Goal: Information Seeking & Learning: Find specific page/section

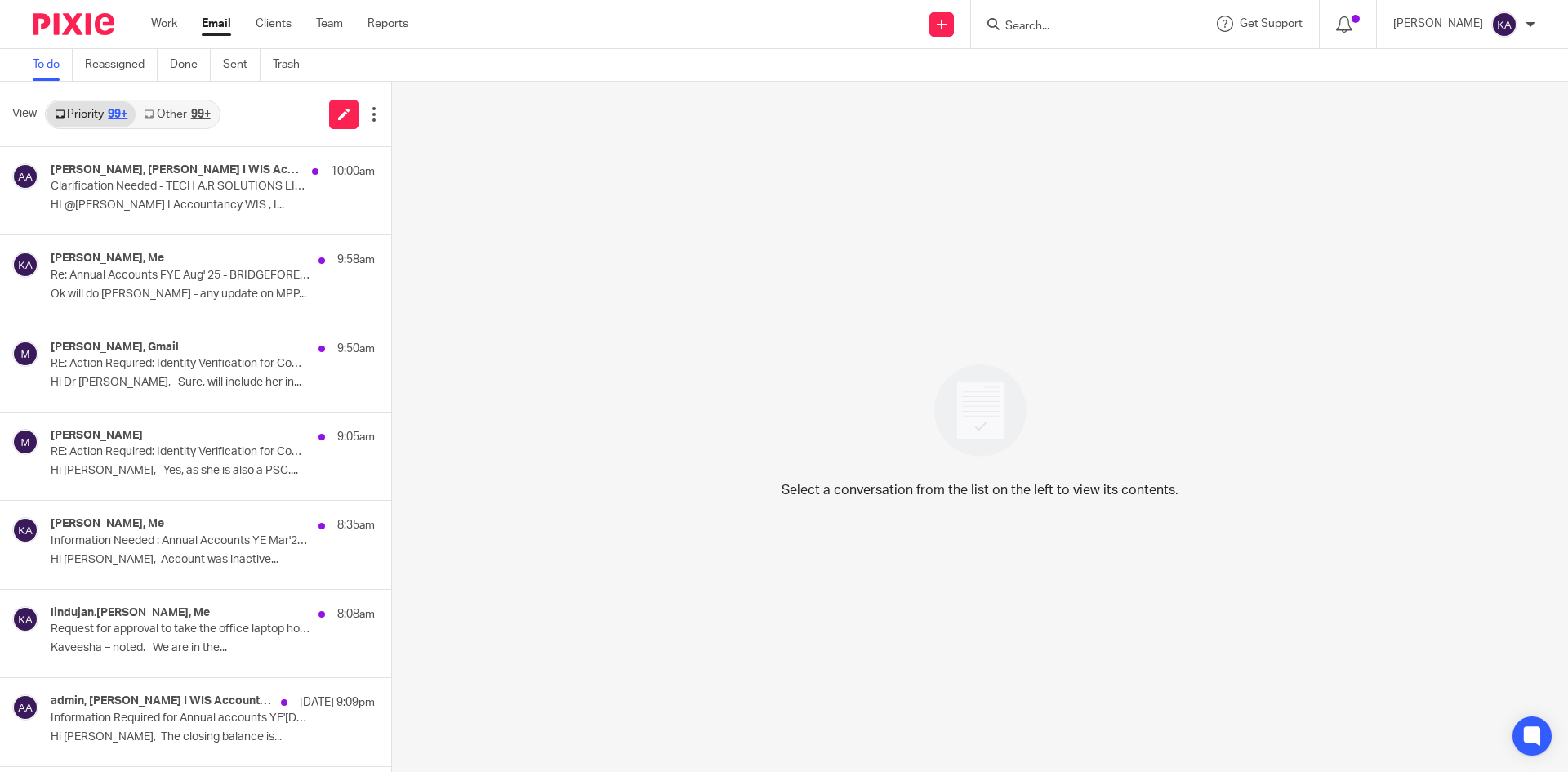
click at [1009, 28] on input "Search" at bounding box center [1077, 27] width 147 height 15
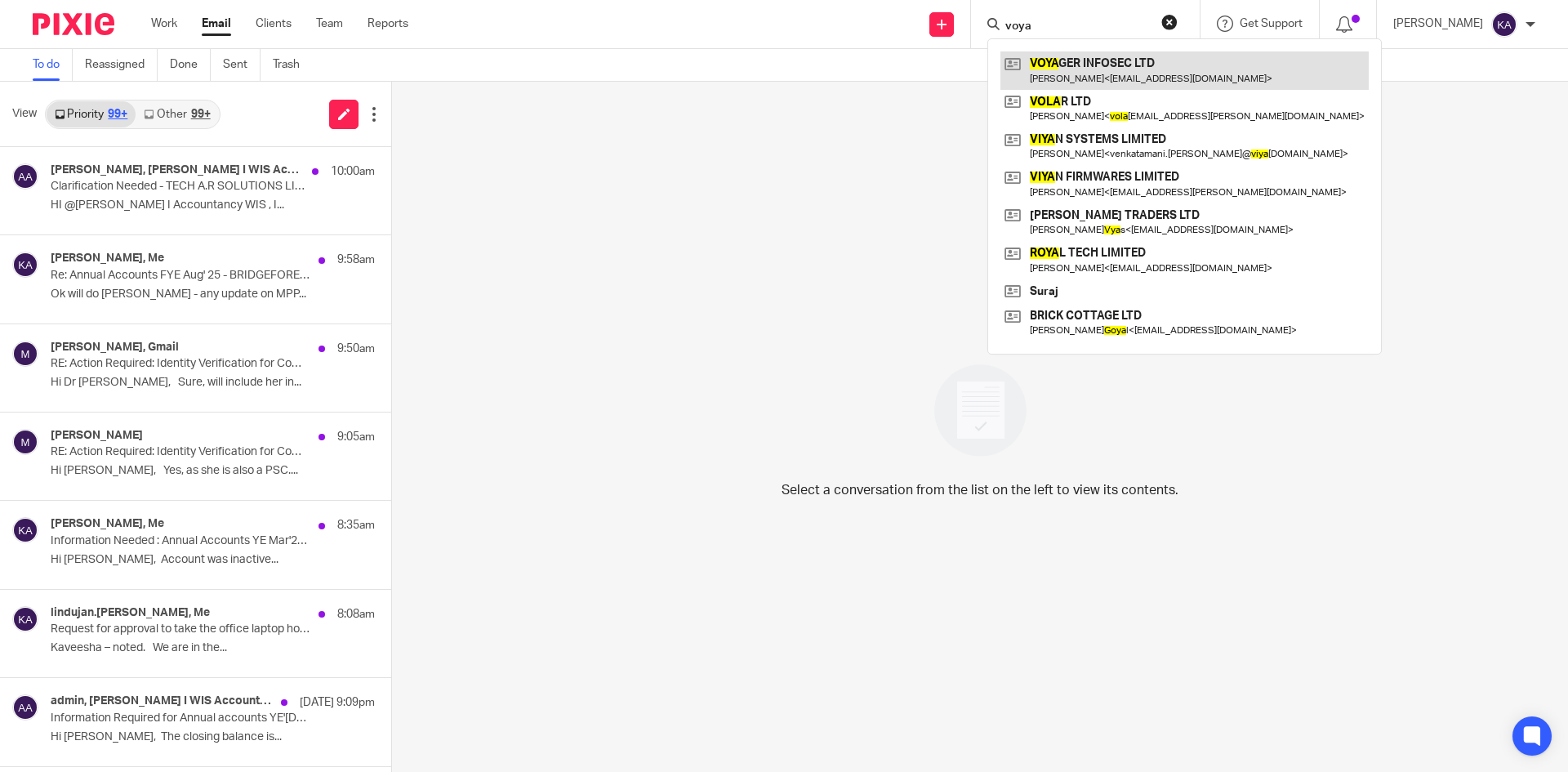
type input "voya"
click at [1069, 65] on link at bounding box center [1185, 71] width 368 height 38
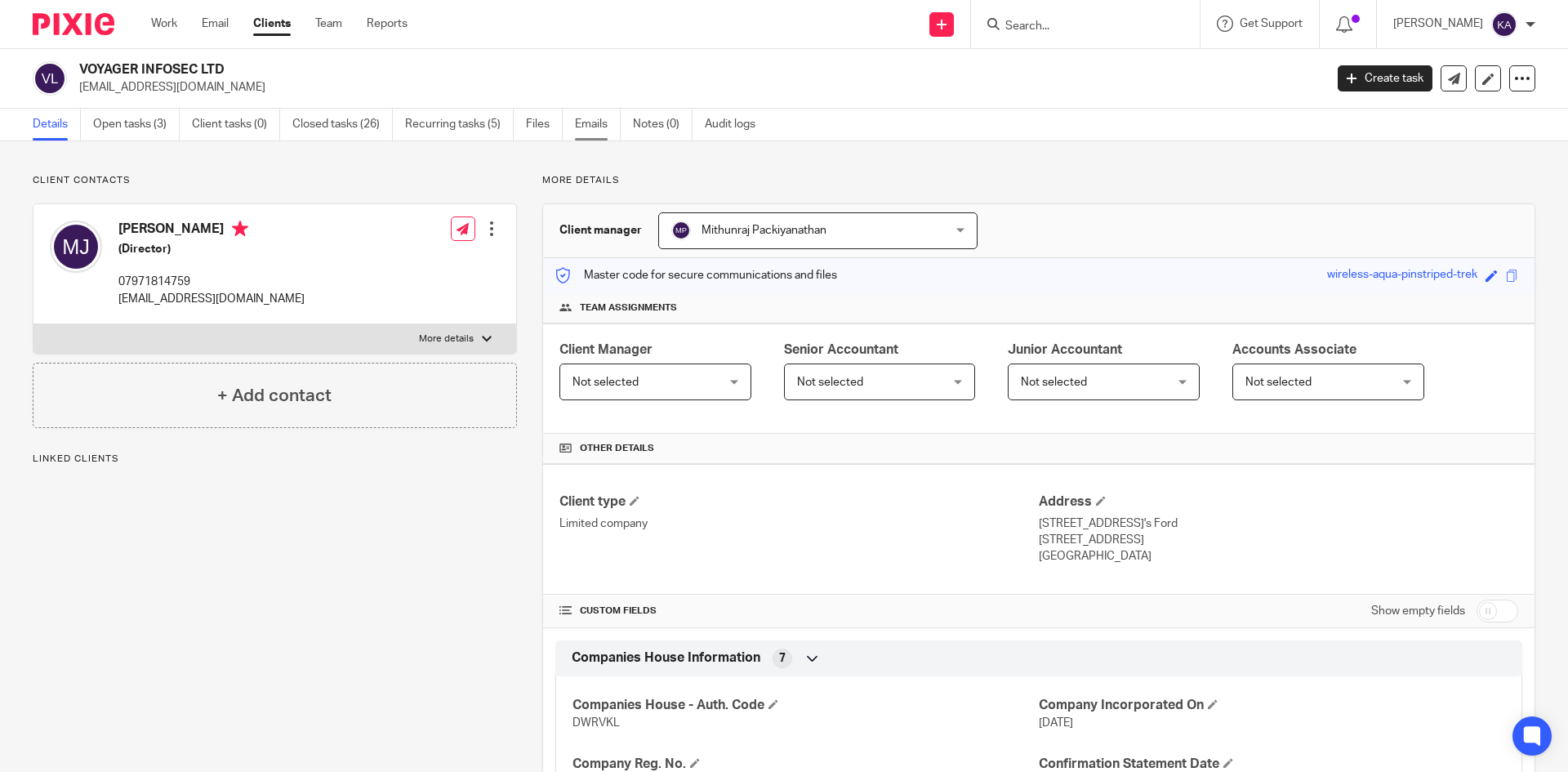
click at [594, 118] on link "Emails" at bounding box center [598, 125] width 45 height 32
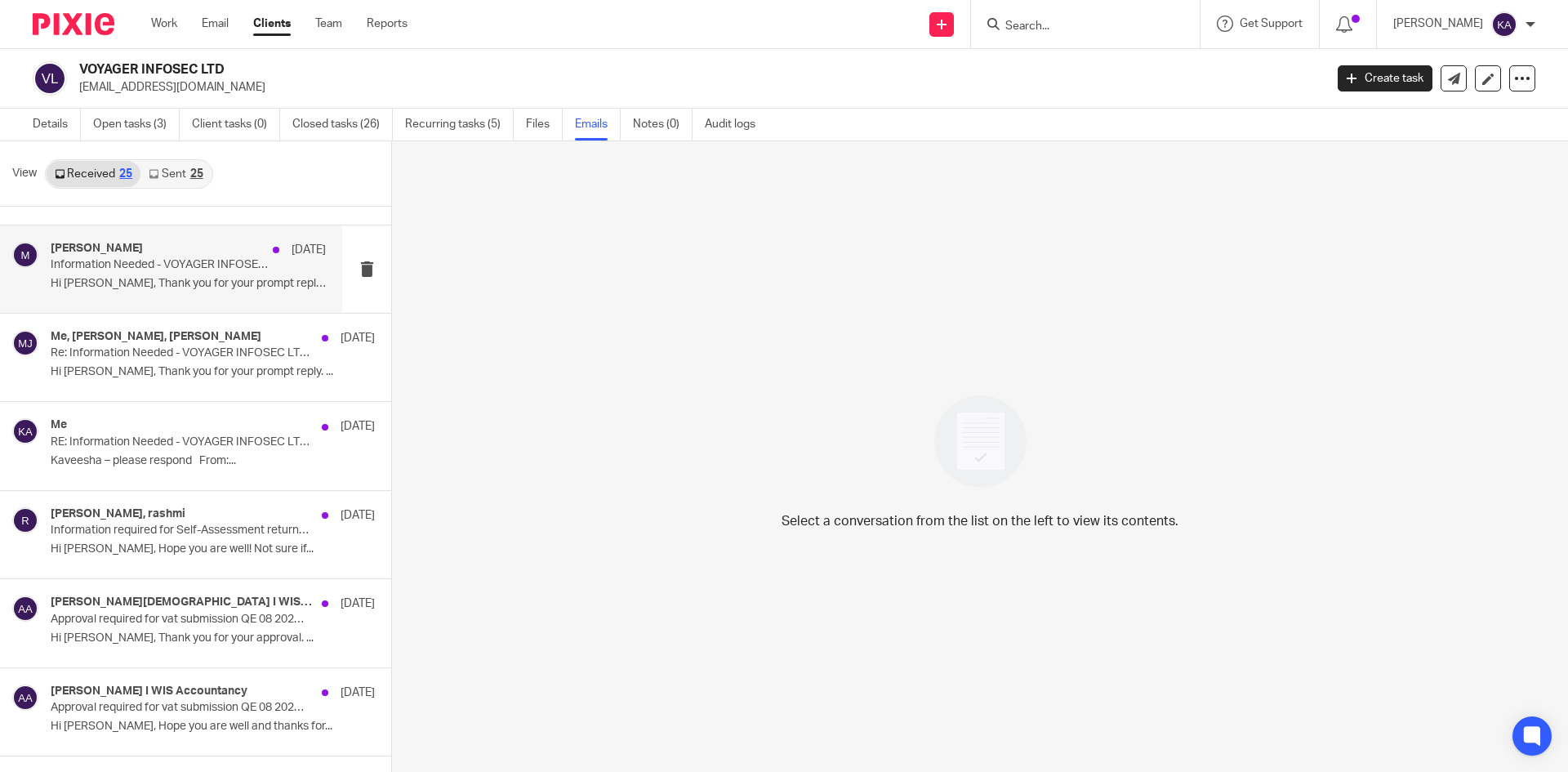
scroll to position [163, 0]
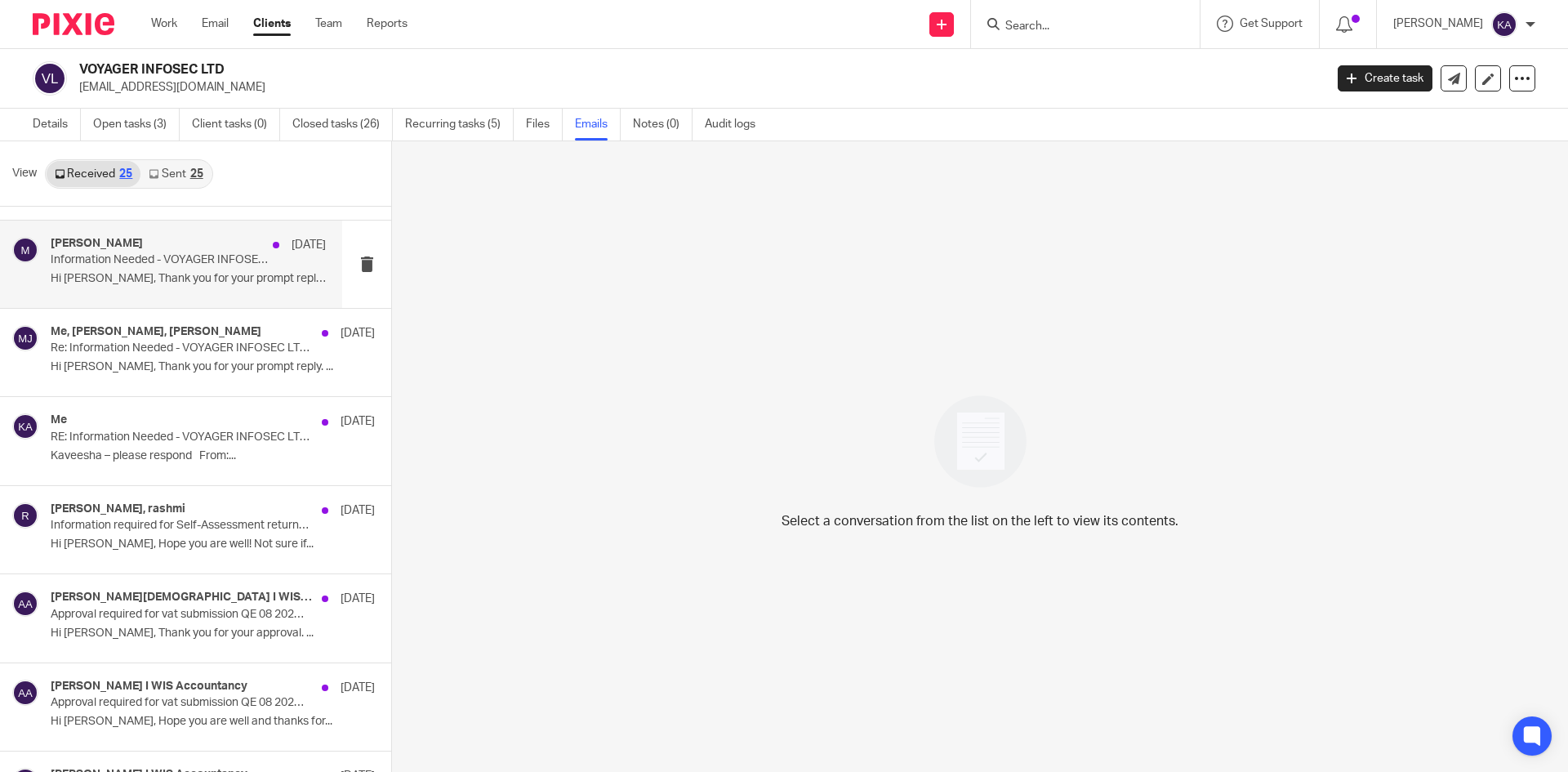
click at [192, 251] on div "[PERSON_NAME] [DATE]" at bounding box center [189, 244] width 276 height 16
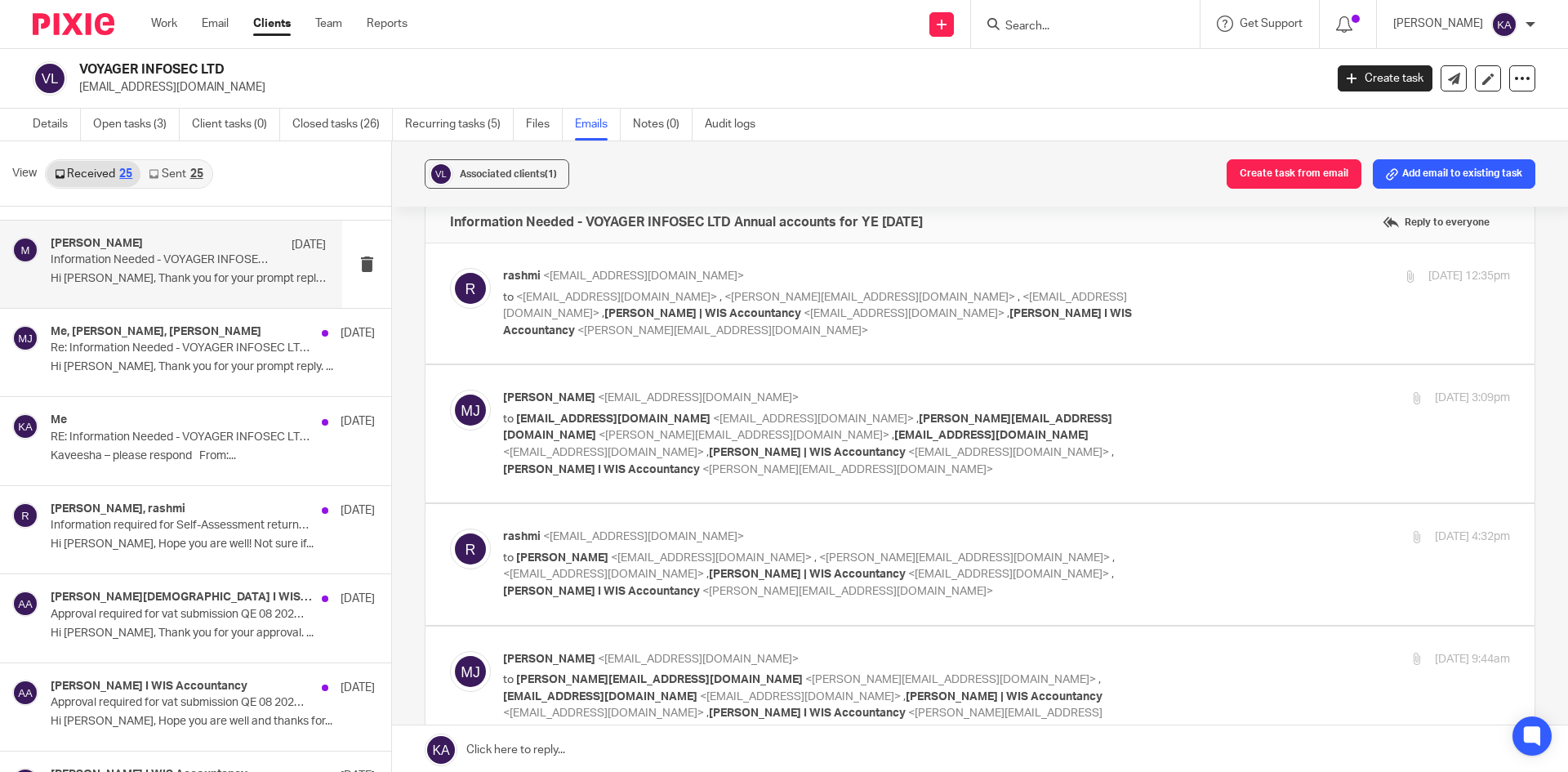
scroll to position [0, 0]
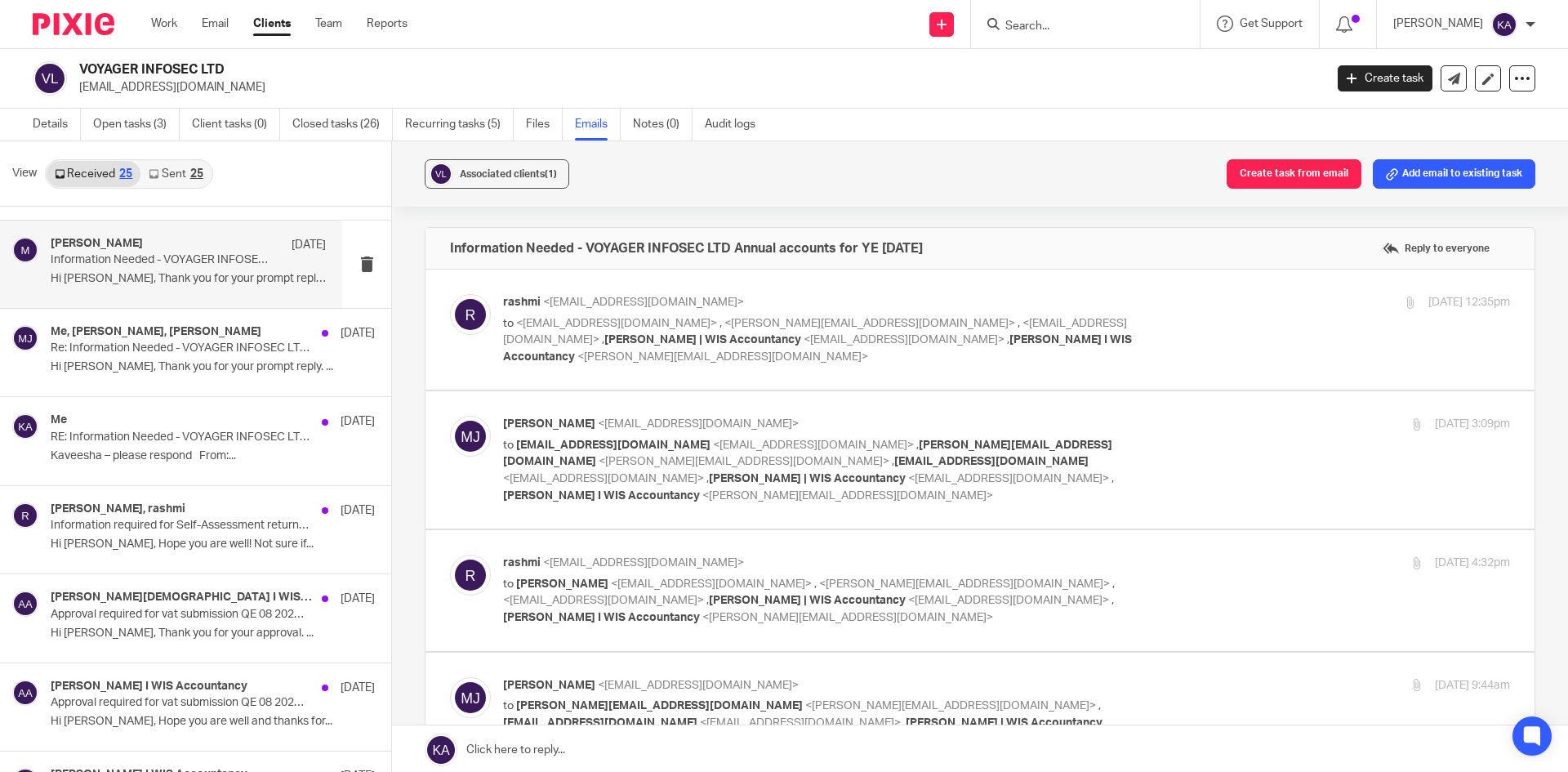
click at [1193, 329] on div "rashmi <[EMAIL_ADDRESS][DOMAIN_NAME]> to <[EMAIL_ADDRESS][DOMAIN_NAME]> , <[PER…" at bounding box center [1006, 328] width 1007 height 71
checkbox input "true"
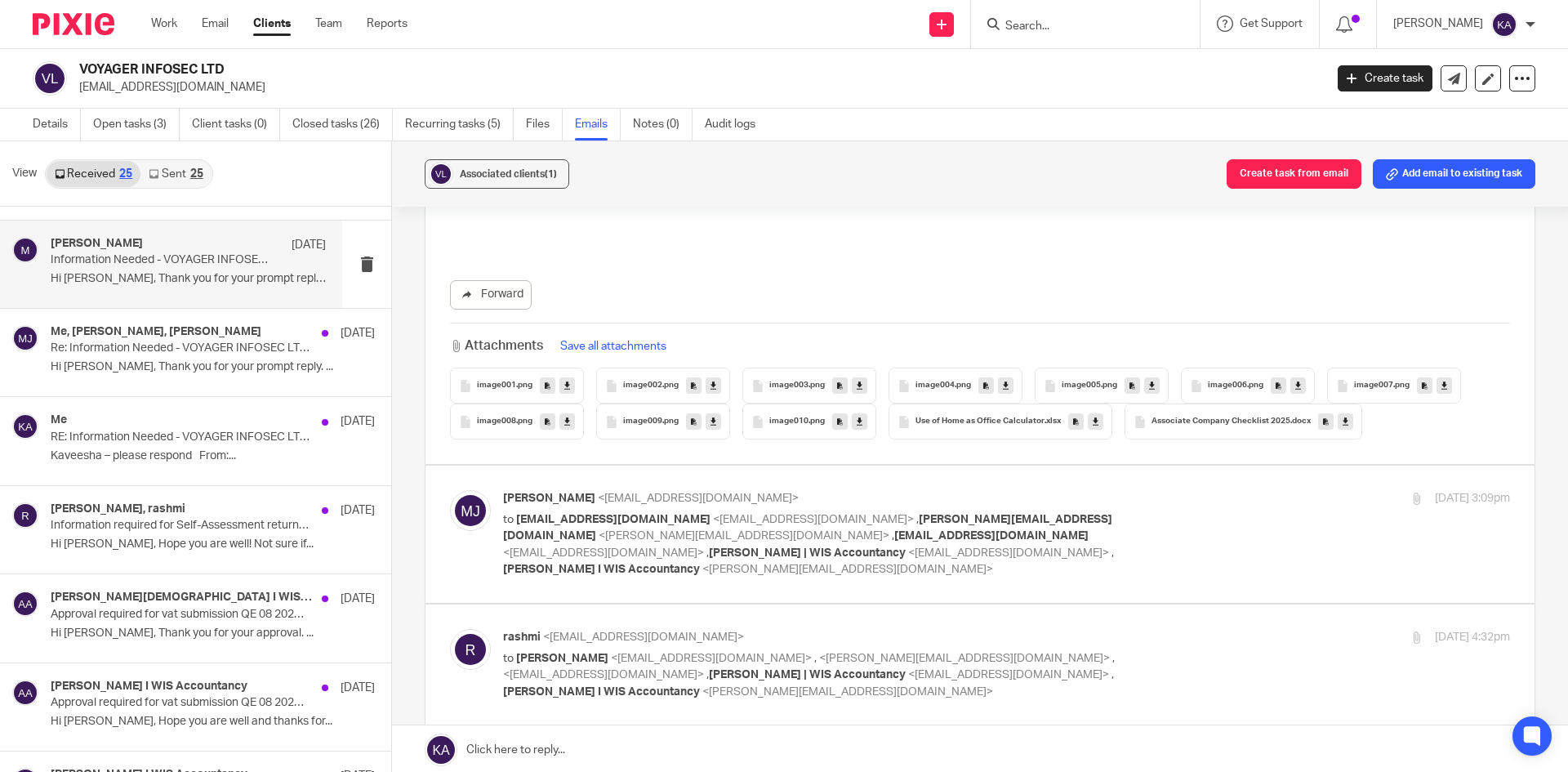
scroll to position [816, 0]
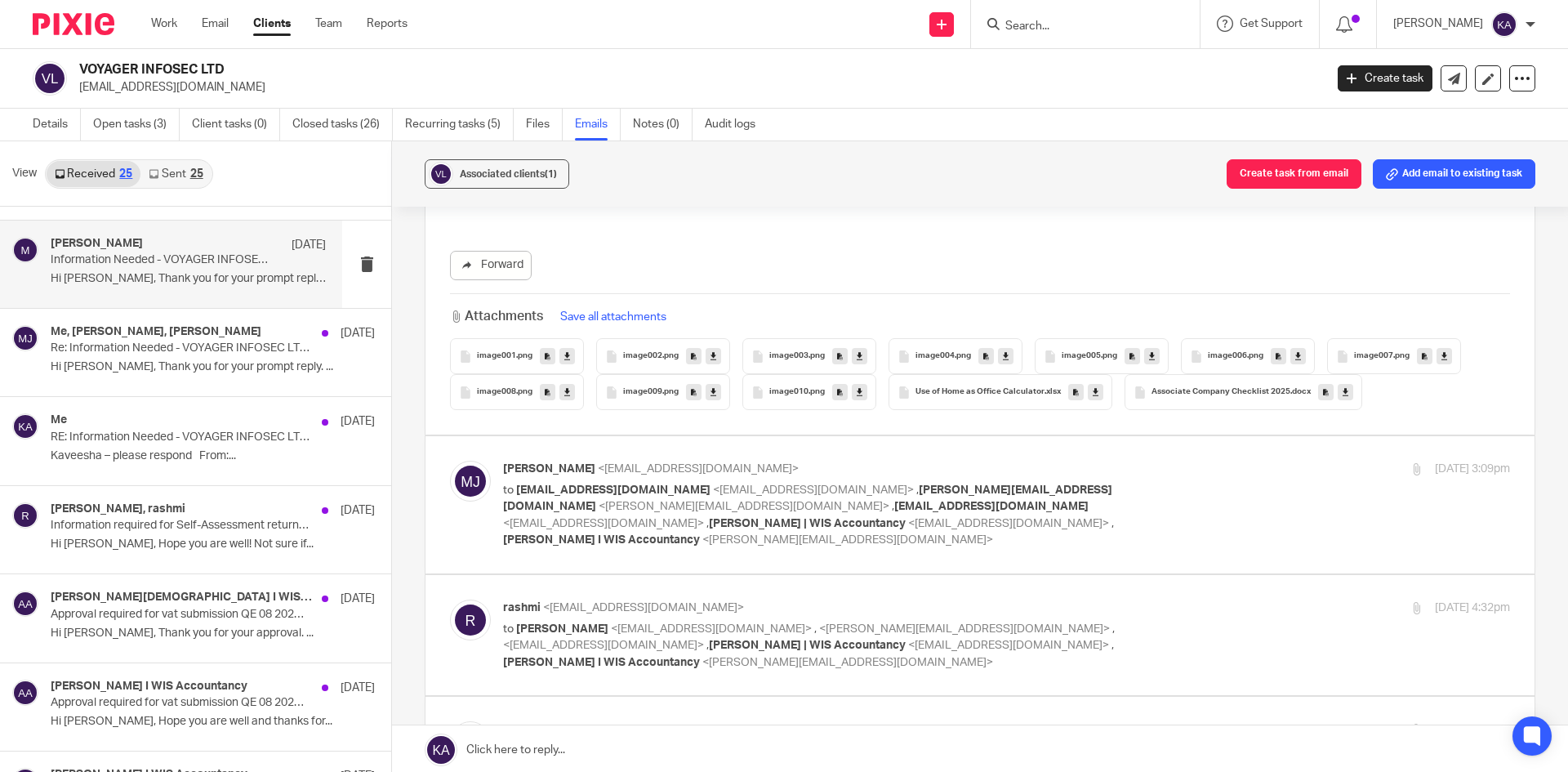
click at [1183, 476] on div "[DATE] 3:09pm" at bounding box center [1342, 469] width 336 height 17
checkbox input "true"
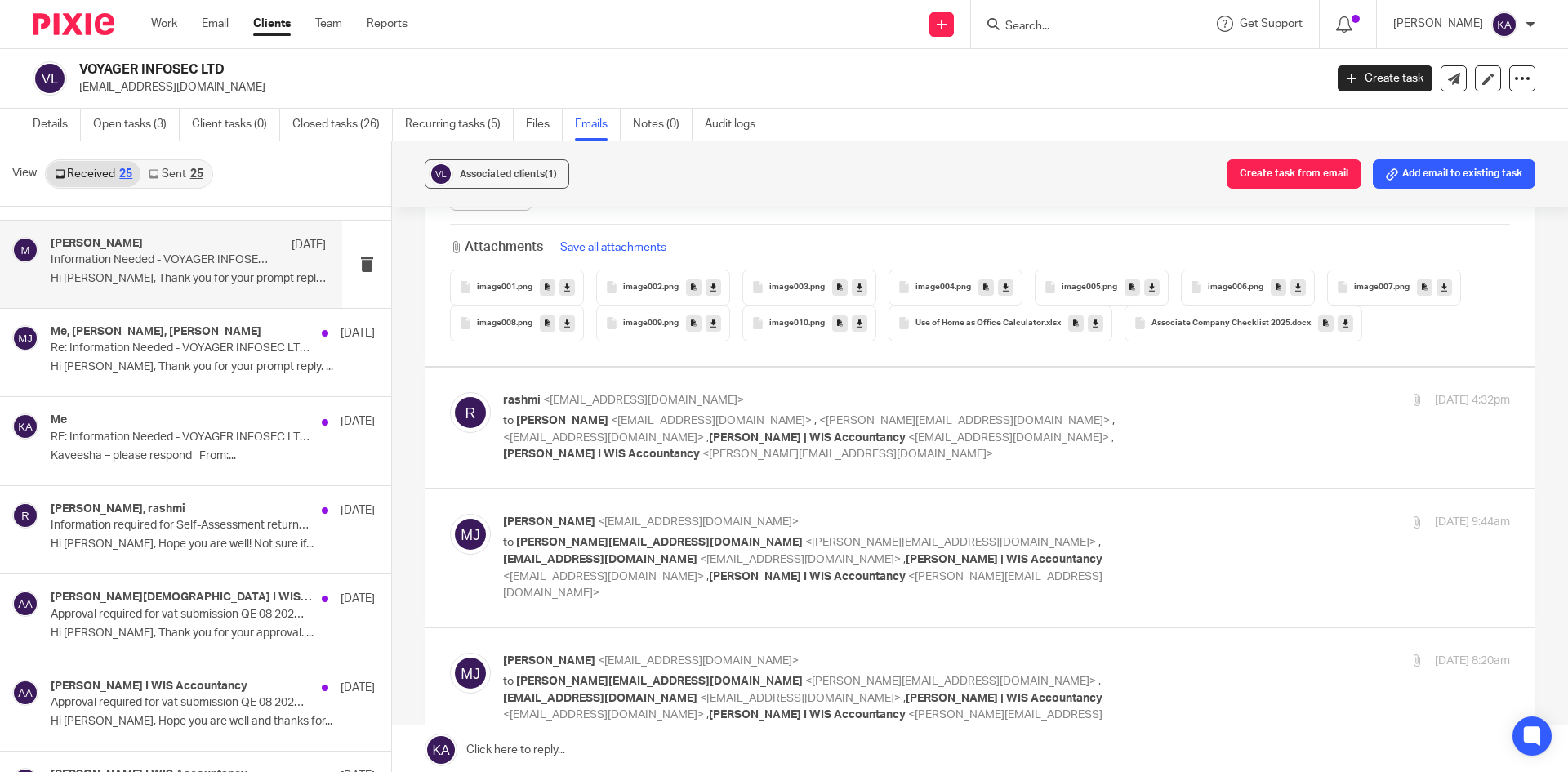
scroll to position [2123, 0]
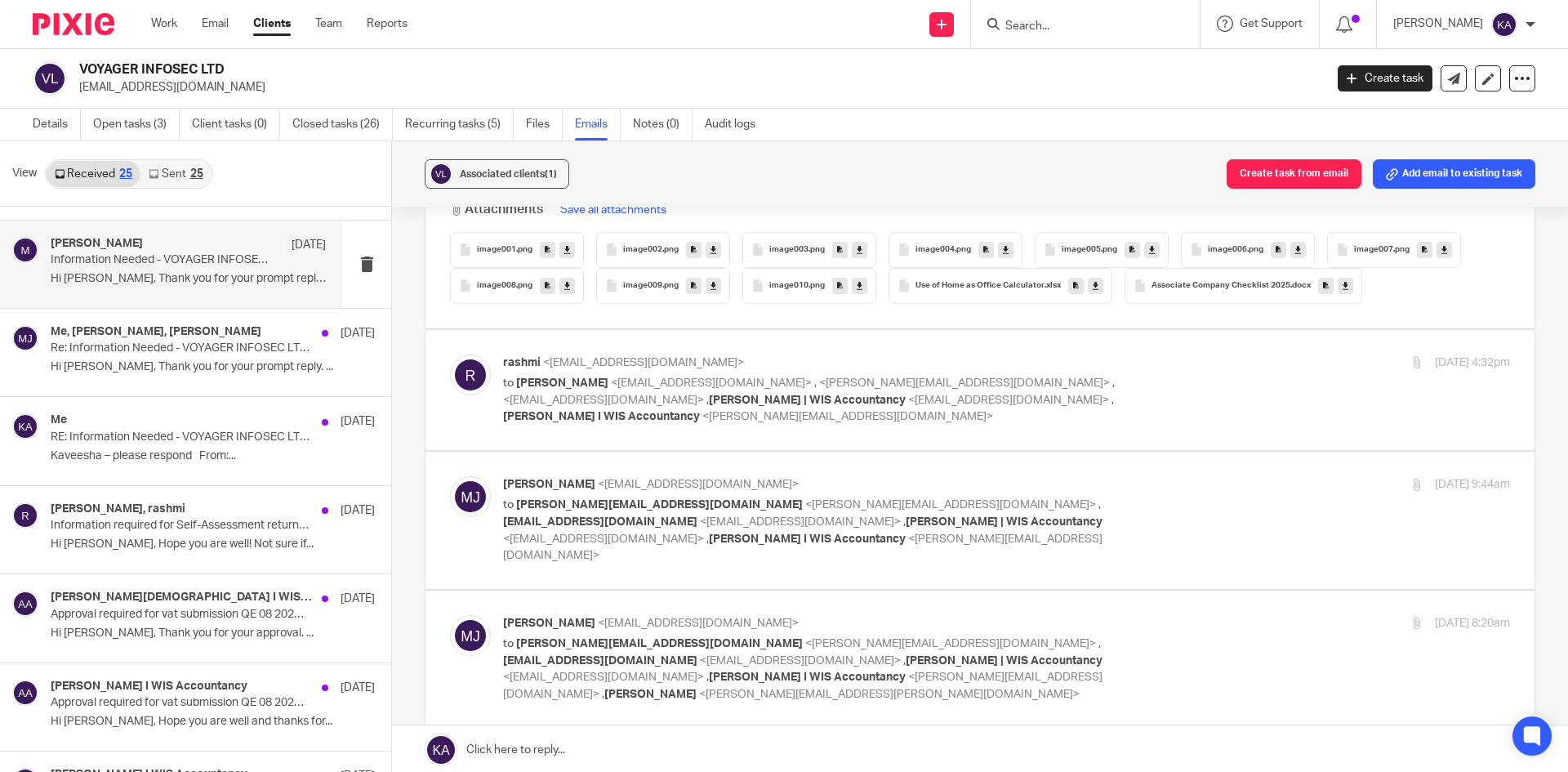
click at [1157, 401] on div "rashmi <[EMAIL_ADDRESS][DOMAIN_NAME]> to [PERSON_NAME] <[EMAIL_ADDRESS][DOMAIN_…" at bounding box center [1006, 389] width 1007 height 71
checkbox input "true"
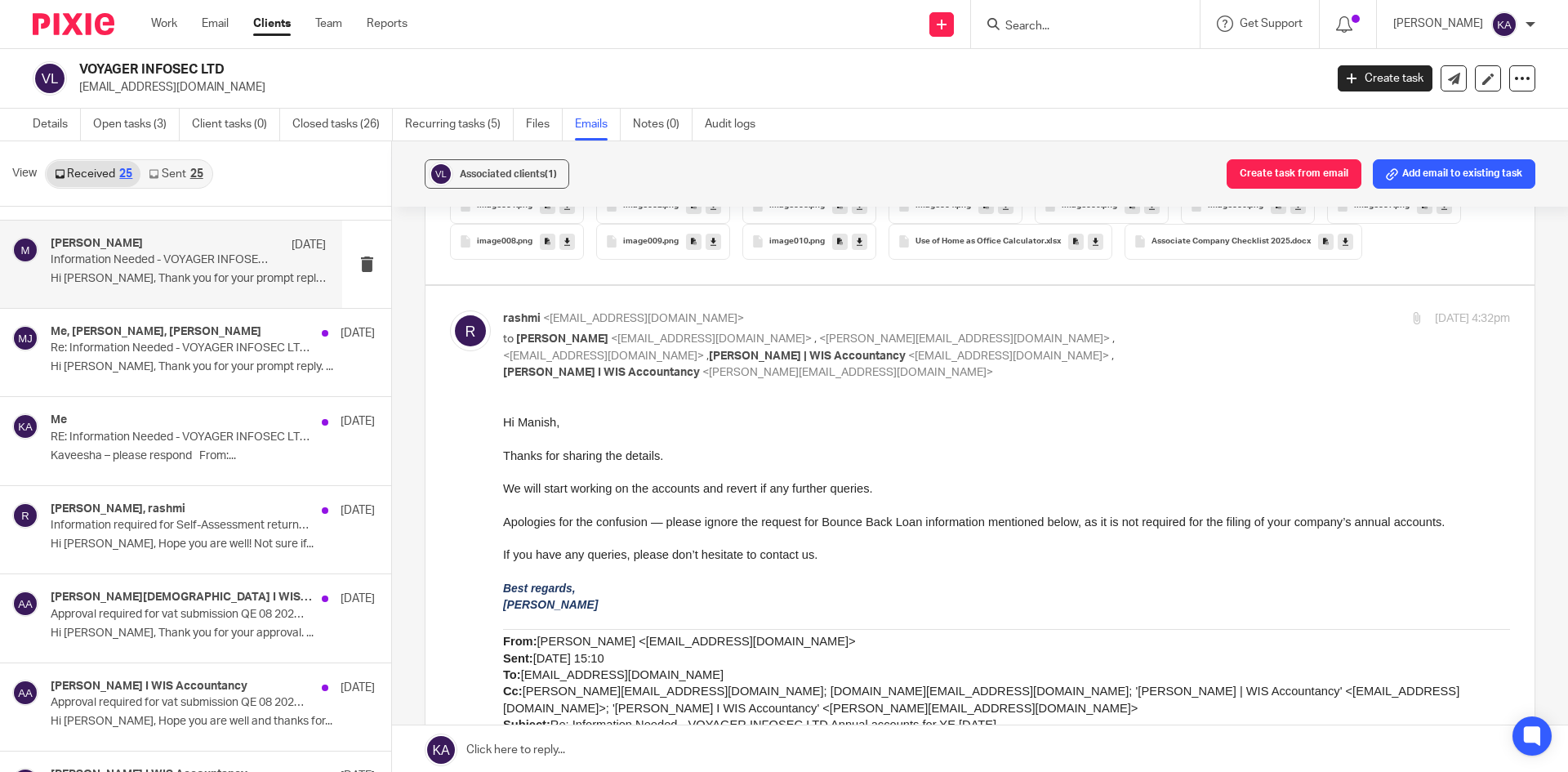
scroll to position [2205, 0]
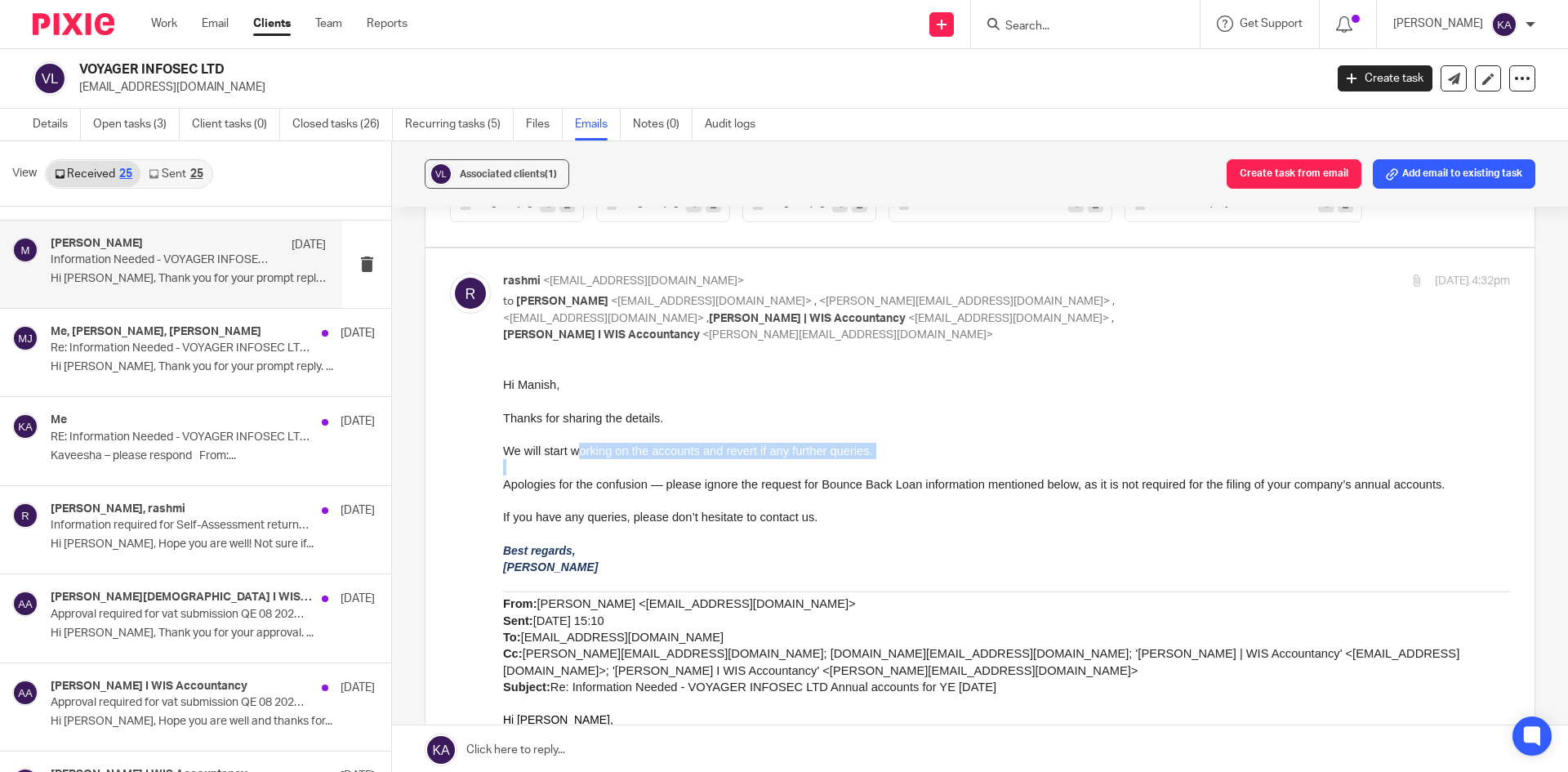
drag, startPoint x: 711, startPoint y: 458, endPoint x: 776, endPoint y: 462, distance: 65.1
click at [643, 481] on span "Apologies for the confusion — please ignore the request for Bounce Back Loan in…" at bounding box center [974, 483] width 942 height 13
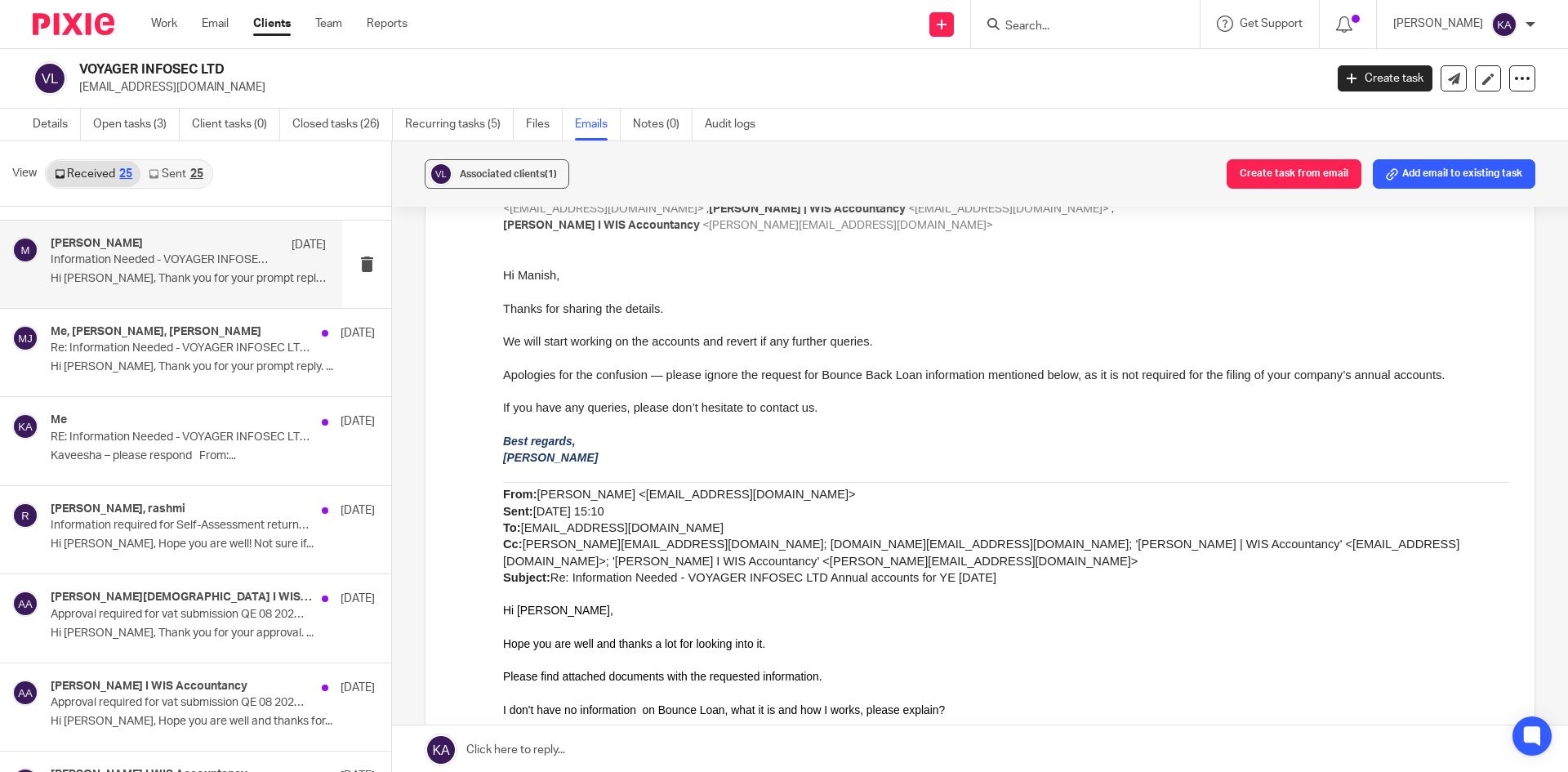
scroll to position [2450, 0]
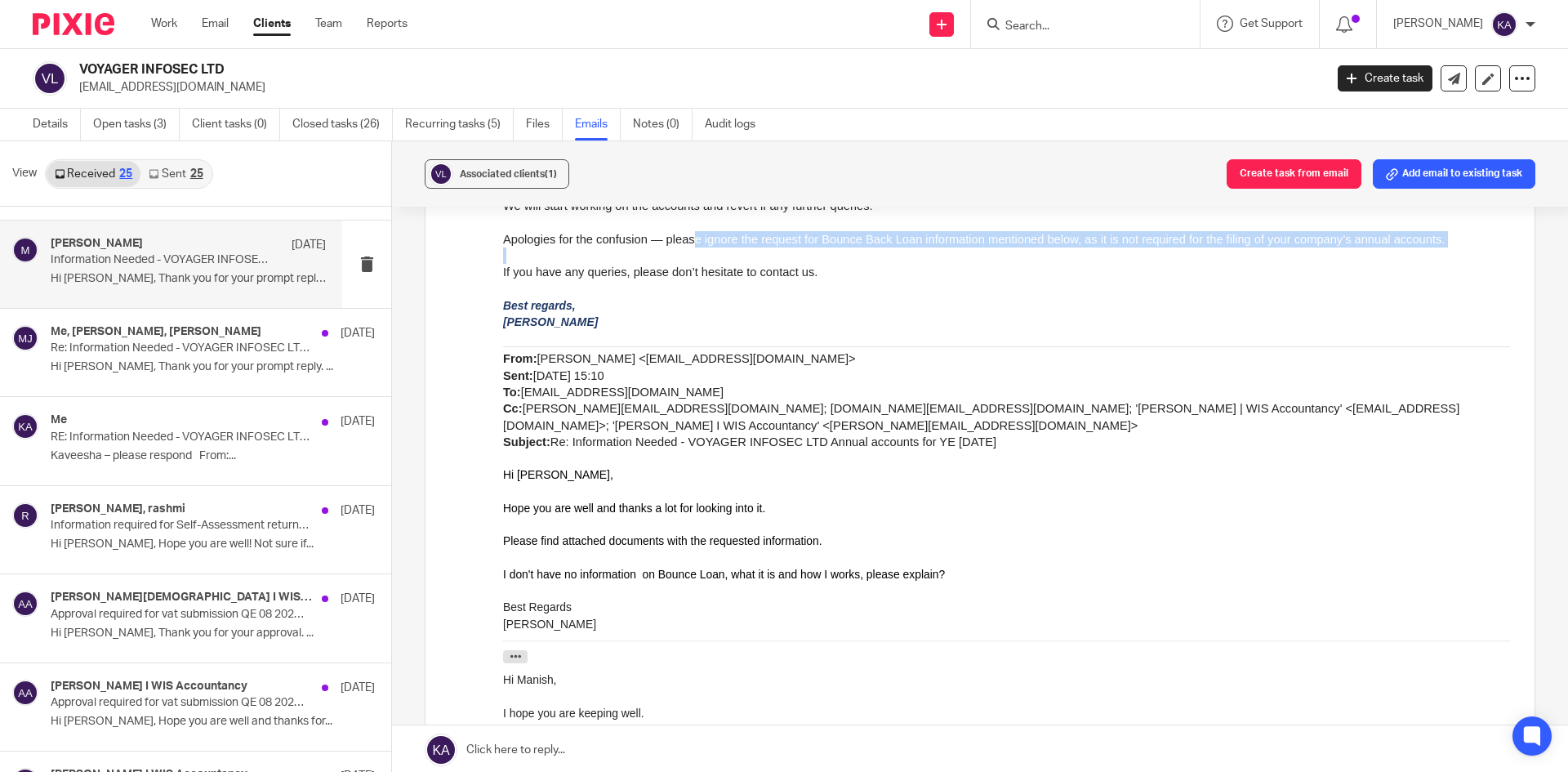
drag, startPoint x: 676, startPoint y: 239, endPoint x: 938, endPoint y: 251, distance: 262.3
click at [938, 251] on div "Hi [PERSON_NAME], Thanks for sharing the details. We will start working on the …" at bounding box center [1006, 724] width 1007 height 1188
click at [712, 243] on span "Apologies for the confusion — please ignore the request for Bounce Back Loan in…" at bounding box center [974, 239] width 942 height 13
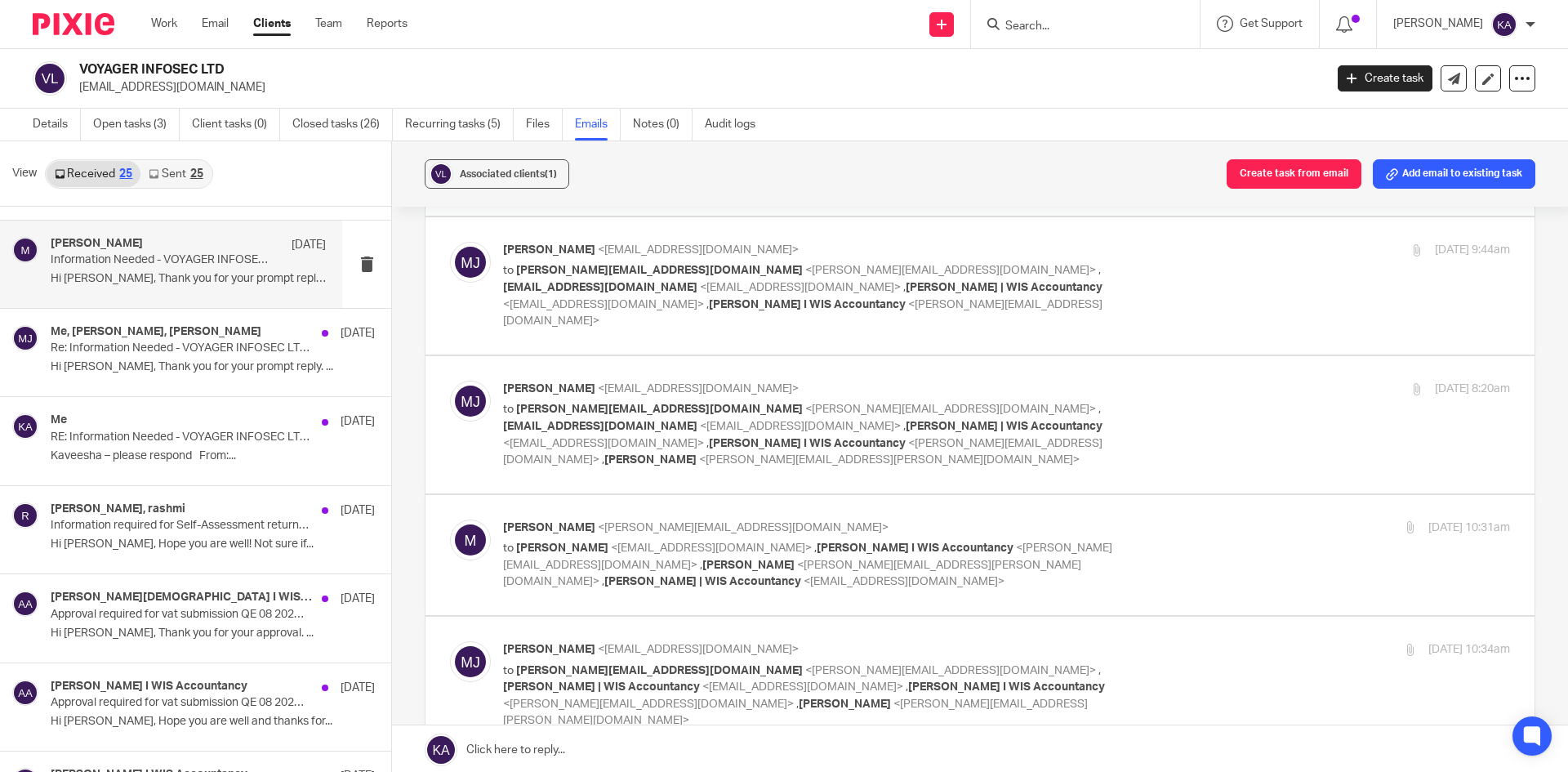
scroll to position [3674, 0]
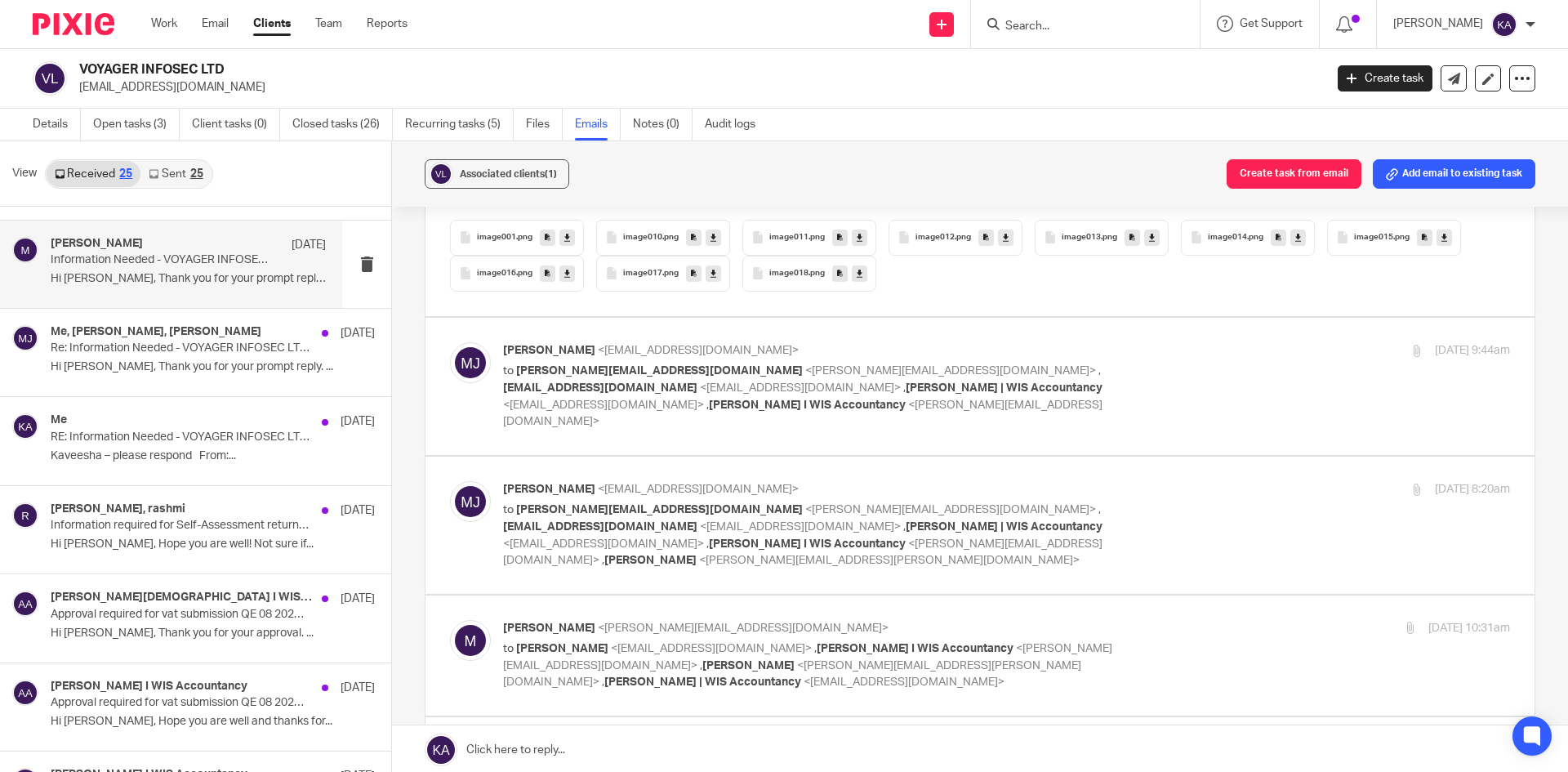
click at [1206, 371] on div "[PERSON_NAME] <[EMAIL_ADDRESS][DOMAIN_NAME]> to [PERSON_NAME][EMAIL_ADDRESS][DO…" at bounding box center [1006, 386] width 1007 height 88
checkbox input "true"
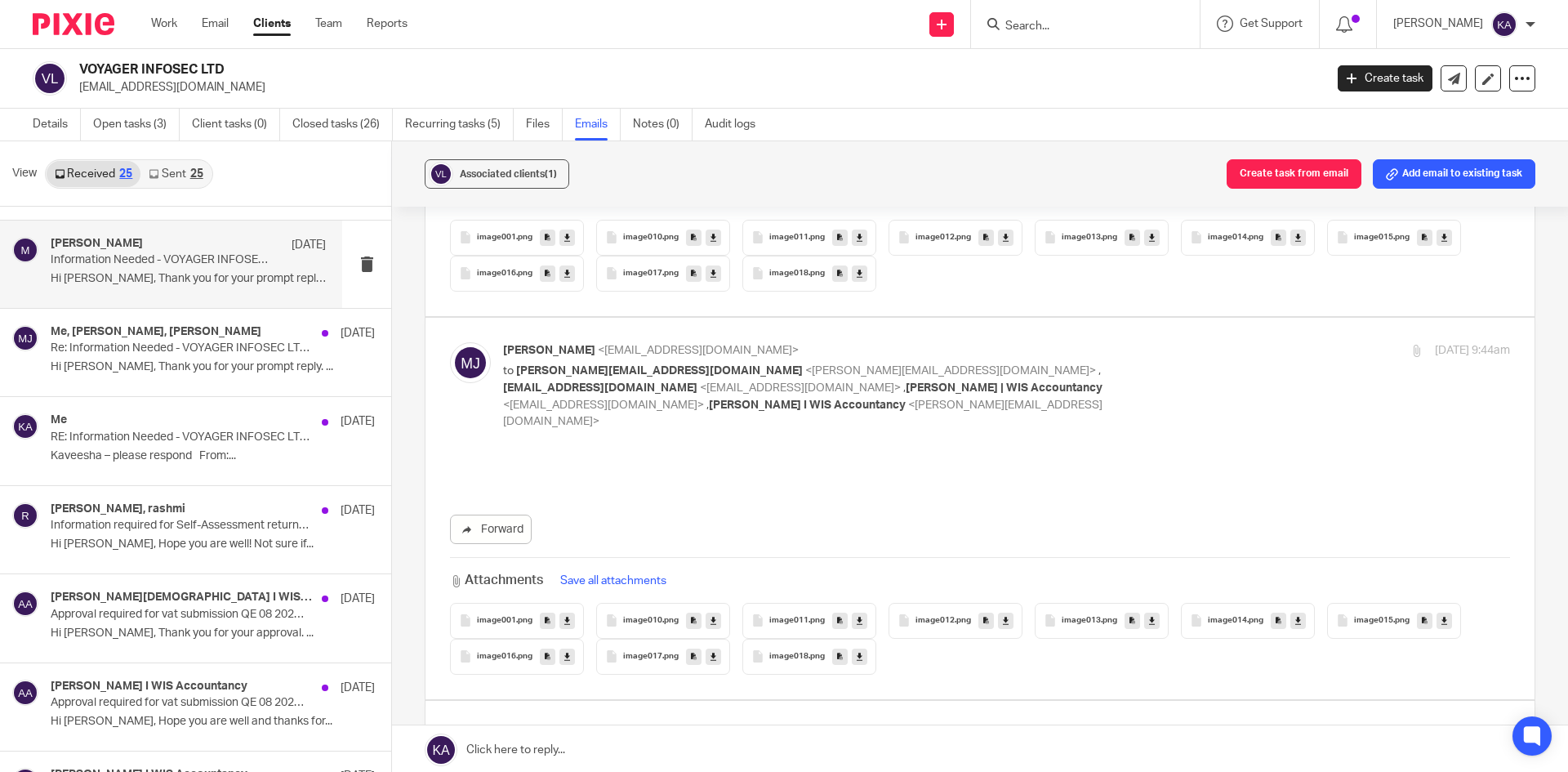
scroll to position [0, 0]
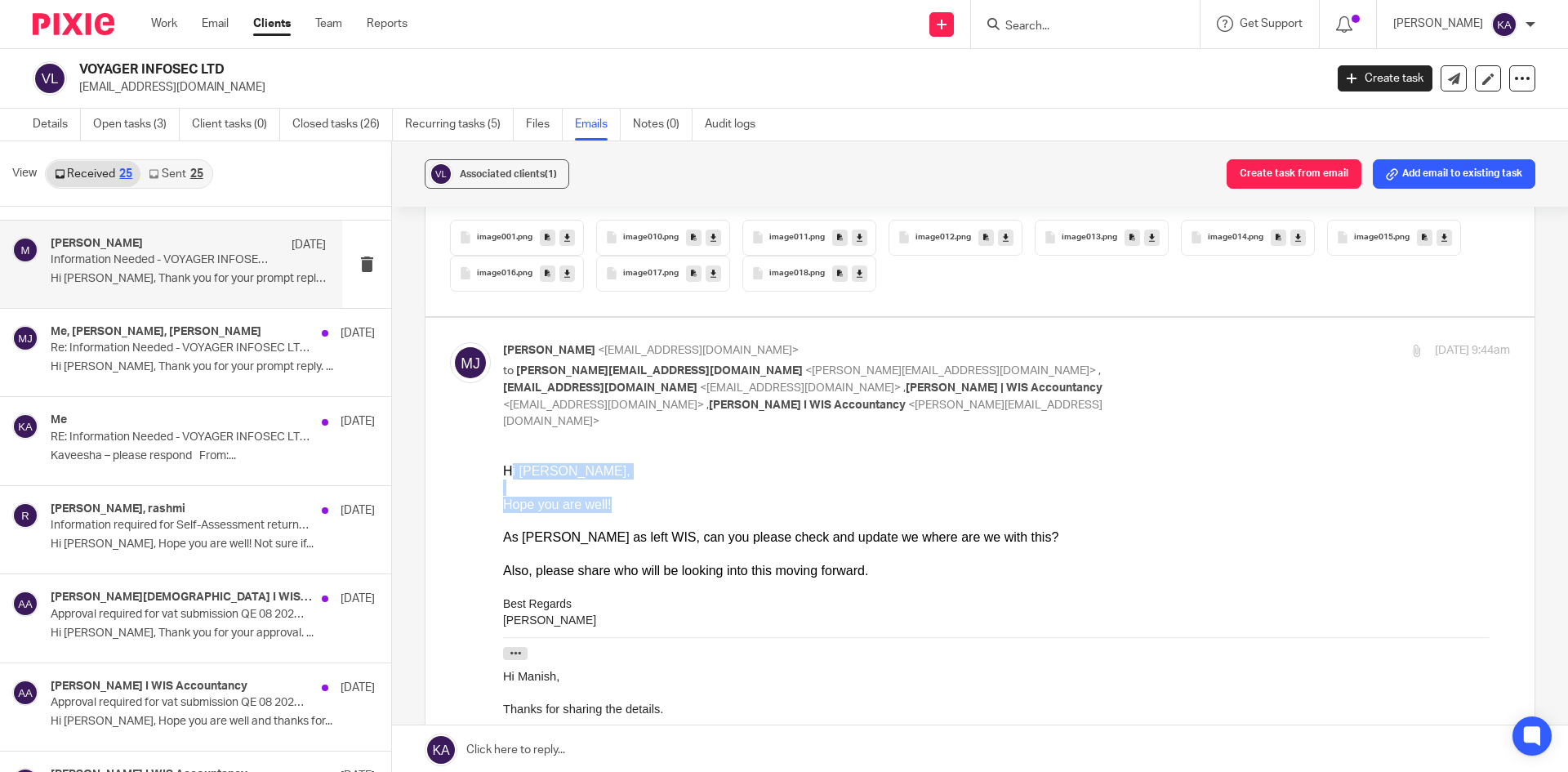
drag, startPoint x: 506, startPoint y: 476, endPoint x: 548, endPoint y: 518, distance: 59.4
drag, startPoint x: 525, startPoint y: 537, endPoint x: 646, endPoint y: 552, distance: 121.9
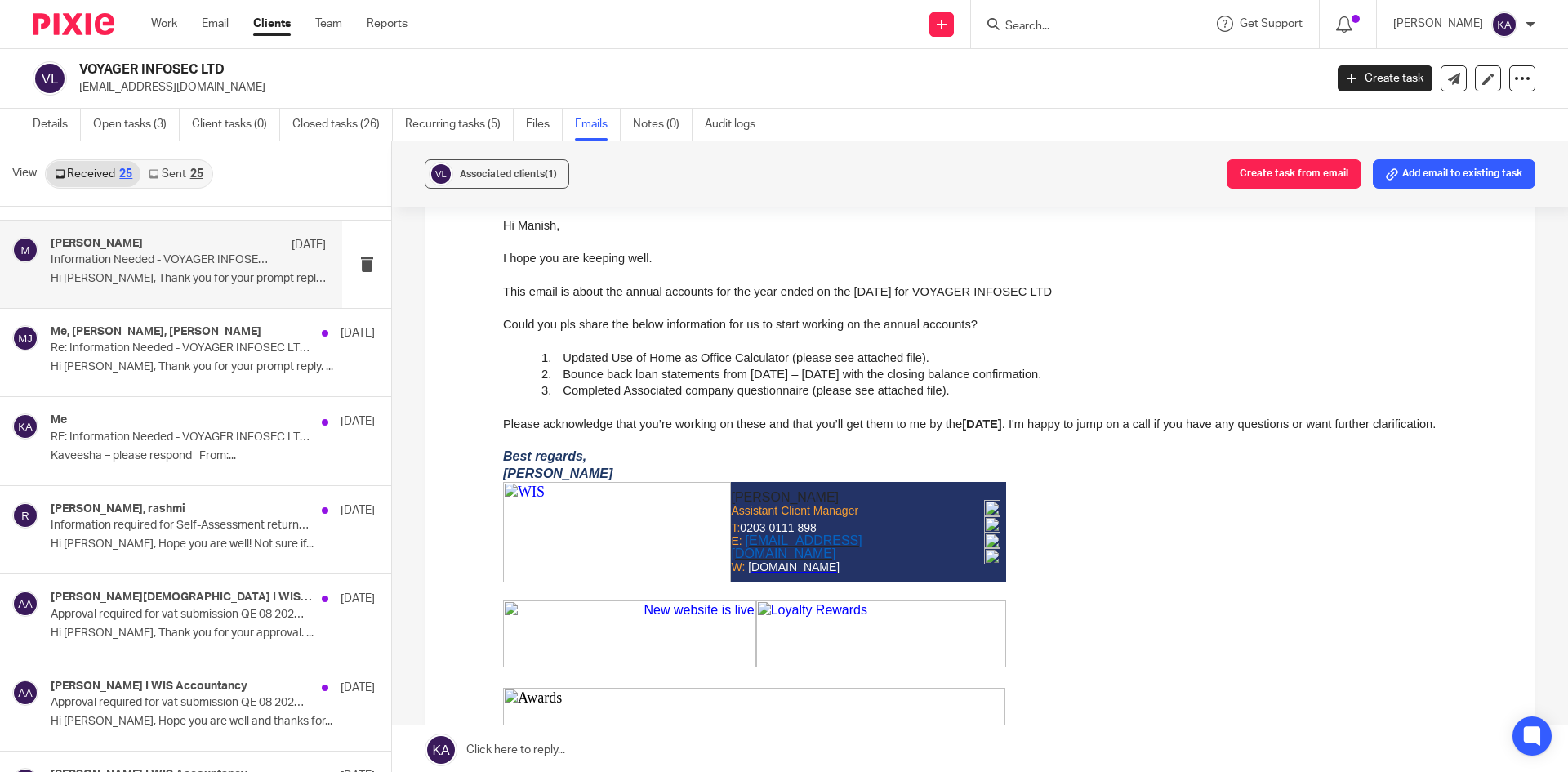
scroll to position [4818, 0]
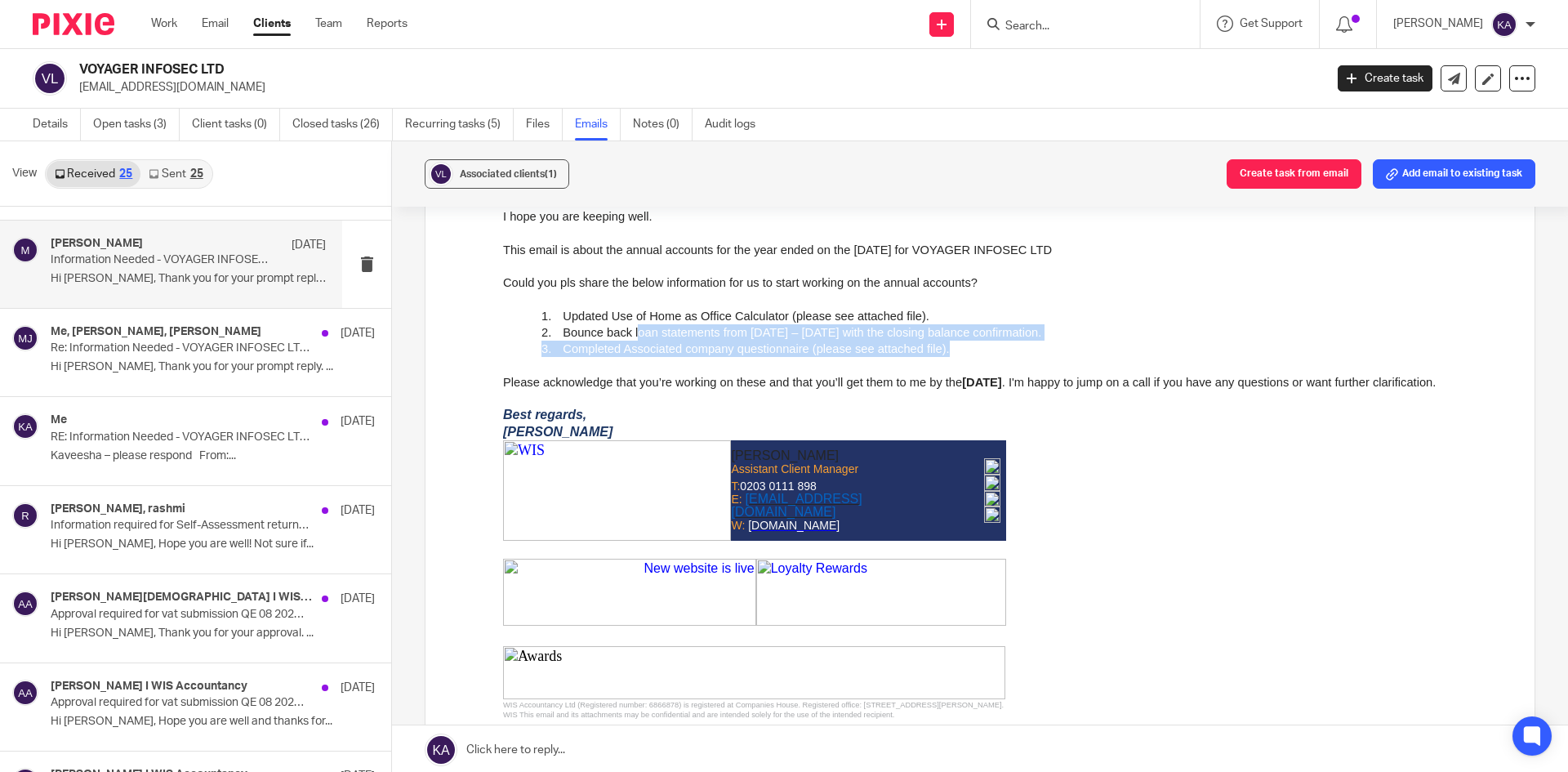
drag, startPoint x: 632, startPoint y: 314, endPoint x: 985, endPoint y: 331, distance: 353.4
click at [1002, 327] on div "Hi Manish, I hope you are keeping well. This email is about the annual accounts…" at bounding box center [1006, 499] width 1007 height 648
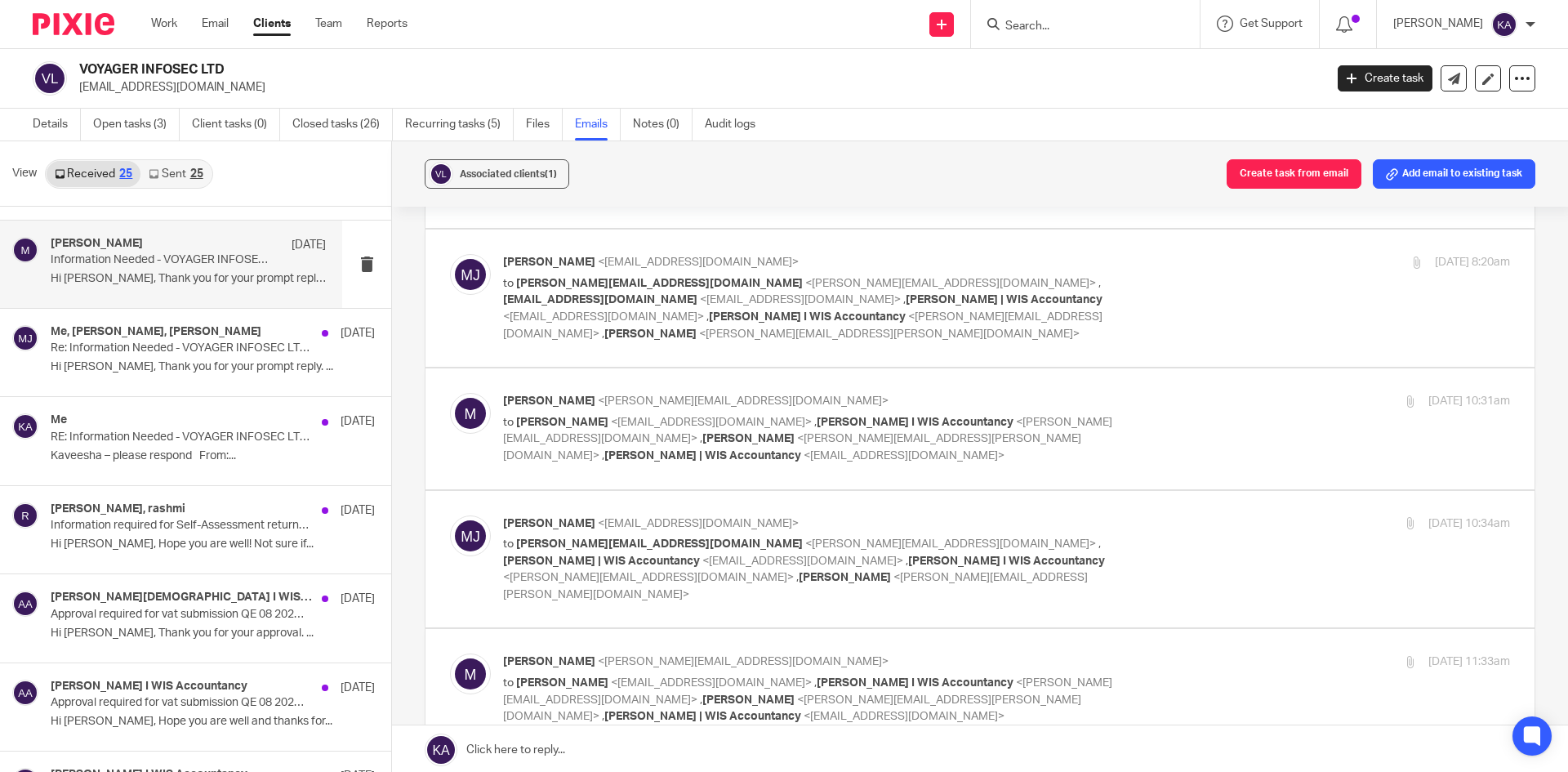
scroll to position [5634, 0]
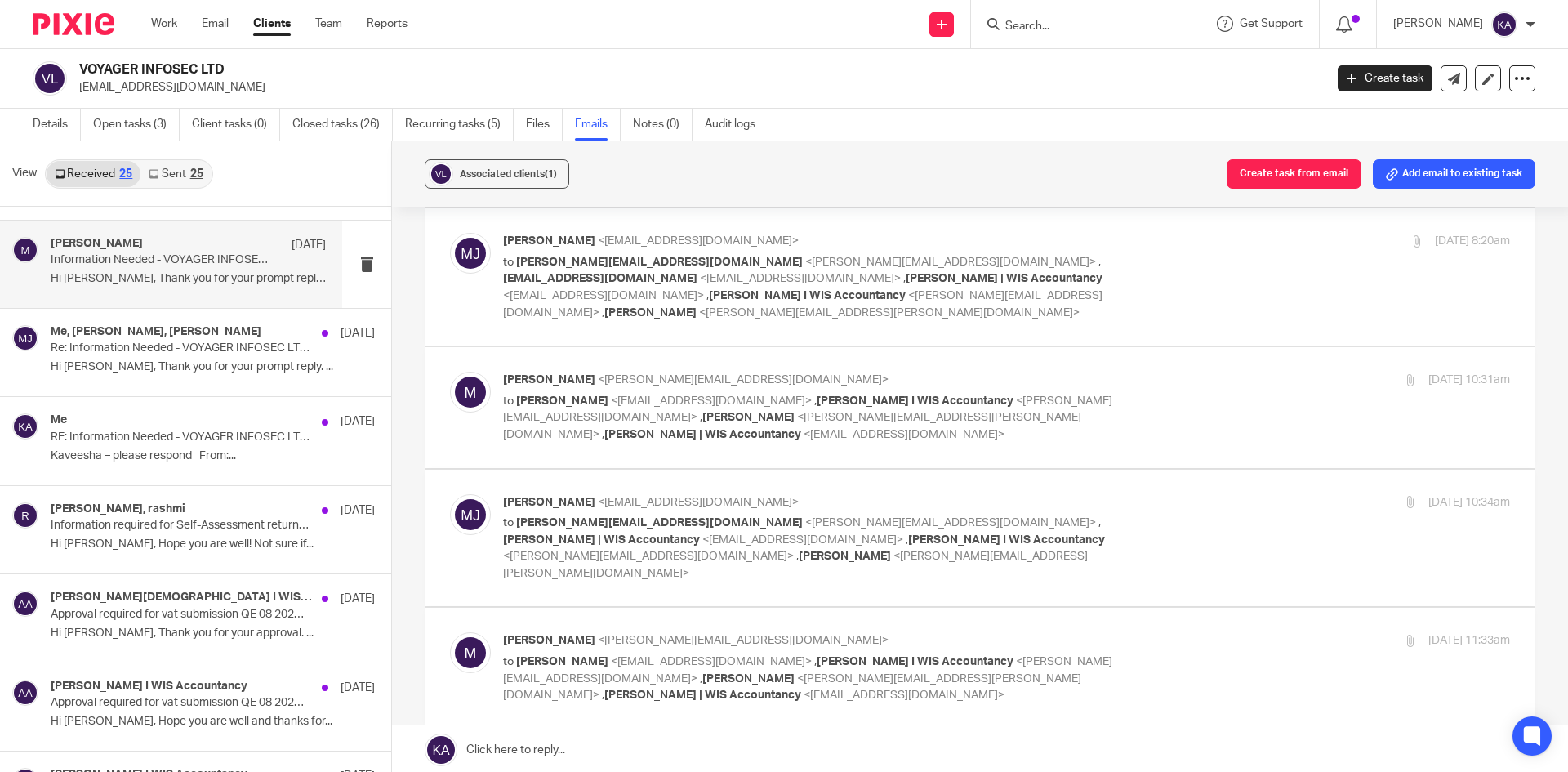
click at [1196, 281] on div "[PERSON_NAME] <[EMAIL_ADDRESS][DOMAIN_NAME]> to [PERSON_NAME][EMAIL_ADDRESS][DO…" at bounding box center [1006, 277] width 1007 height 88
checkbox input "true"
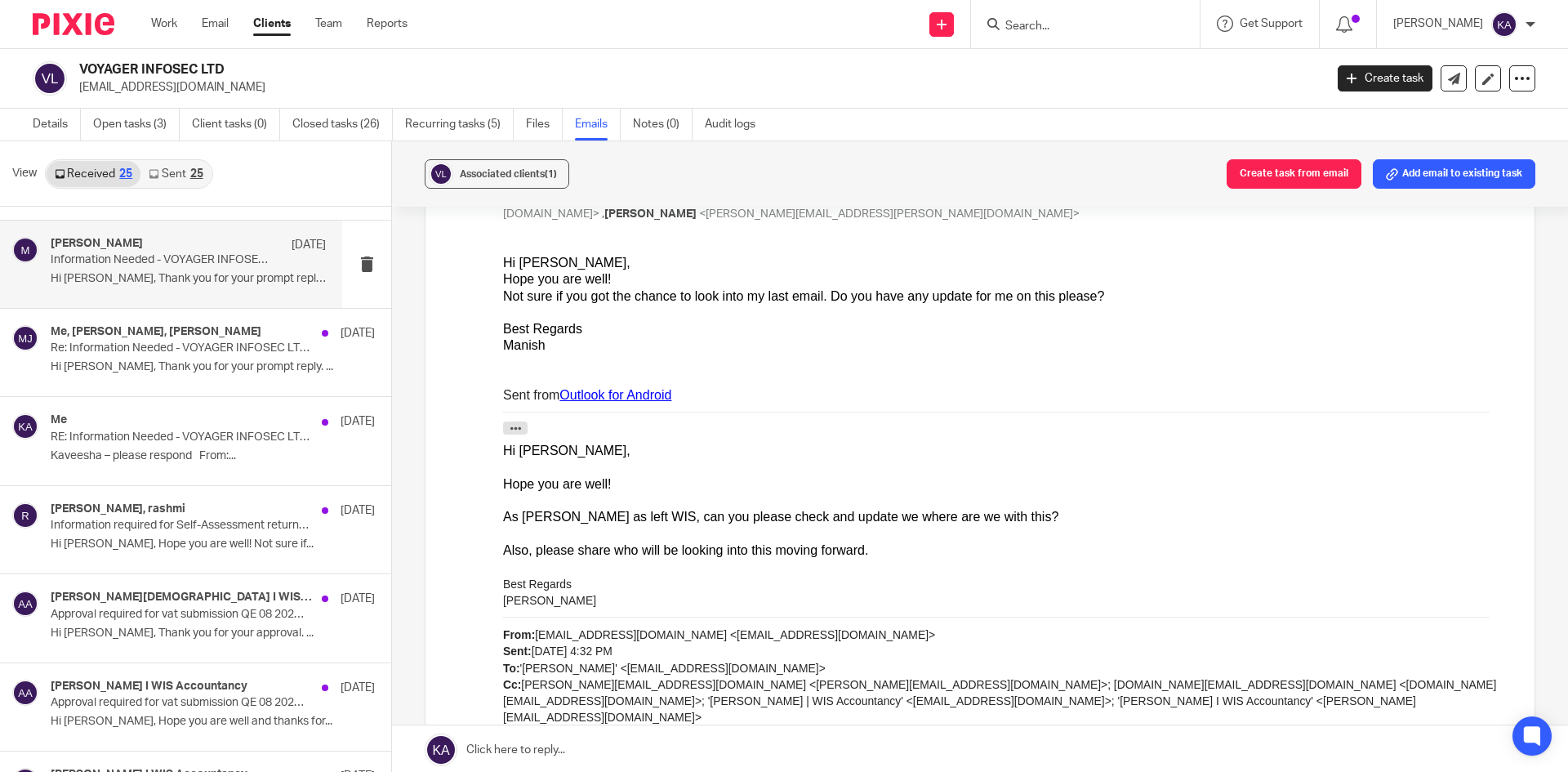
scroll to position [5879, 0]
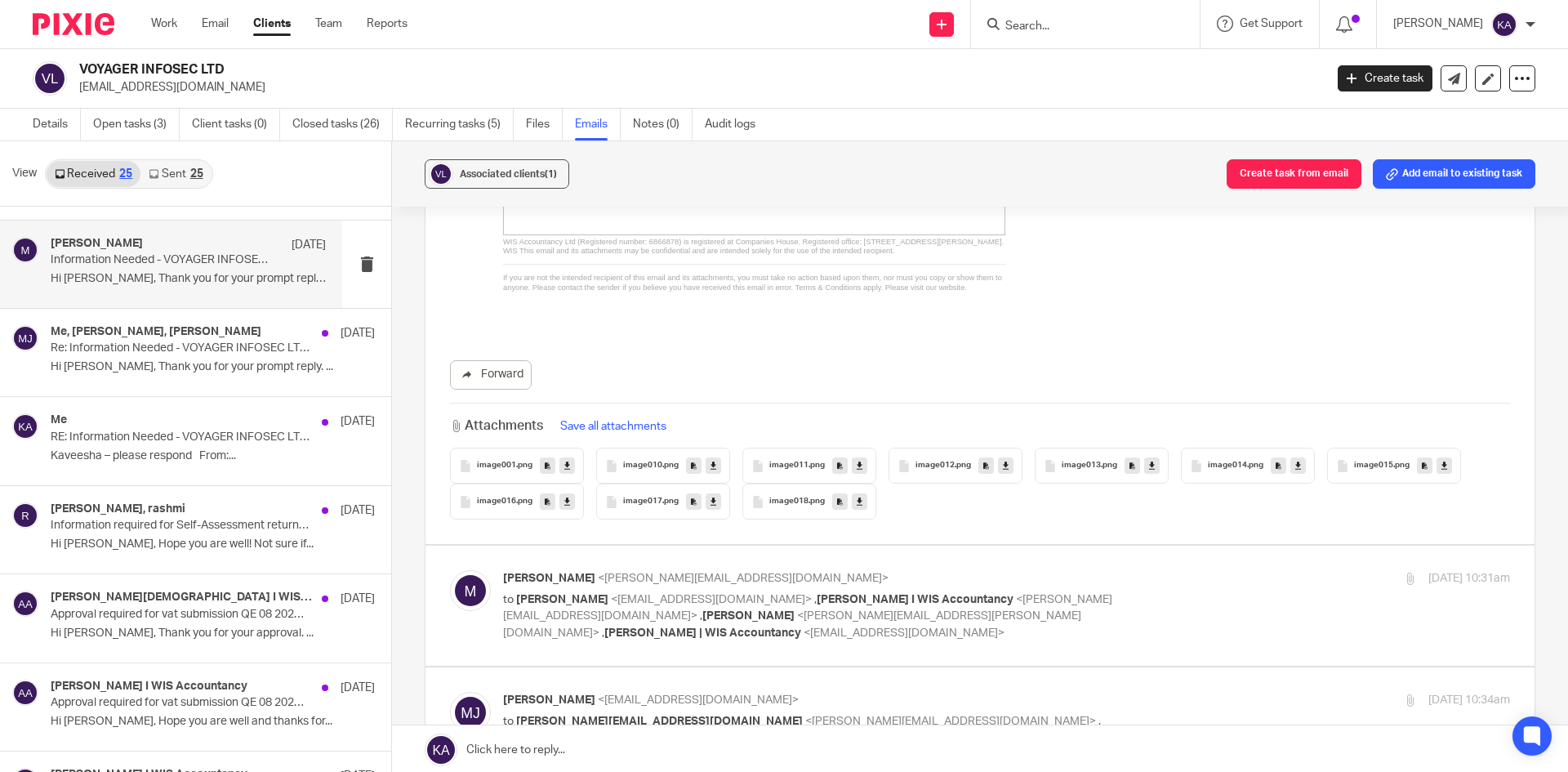
click at [1214, 589] on div "[PERSON_NAME] <[PERSON_NAME][EMAIL_ADDRESS][DOMAIN_NAME]> to [PERSON_NAME] <[EM…" at bounding box center [1006, 605] width 1007 height 71
checkbox input "true"
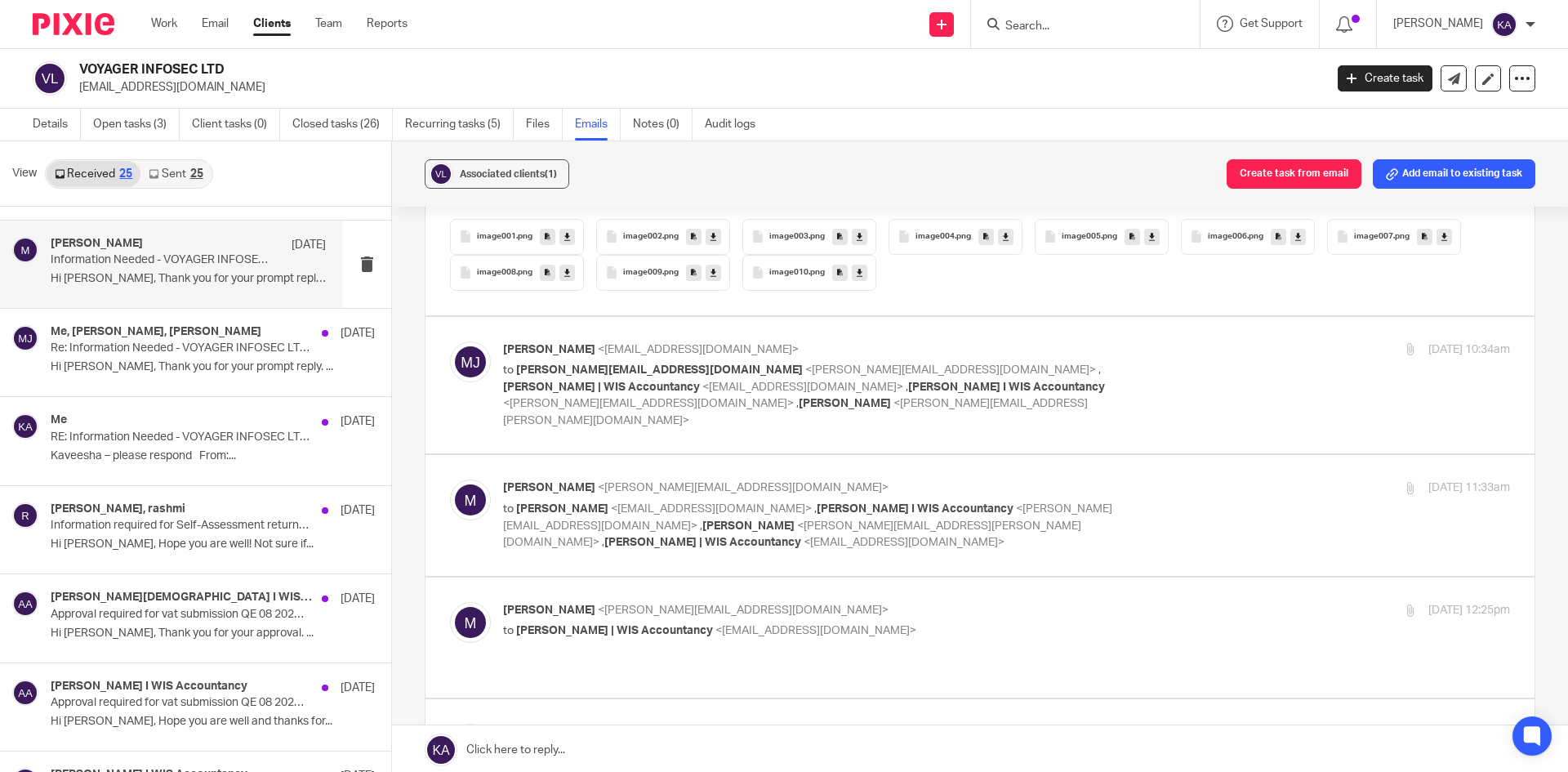
scroll to position [10207, 0]
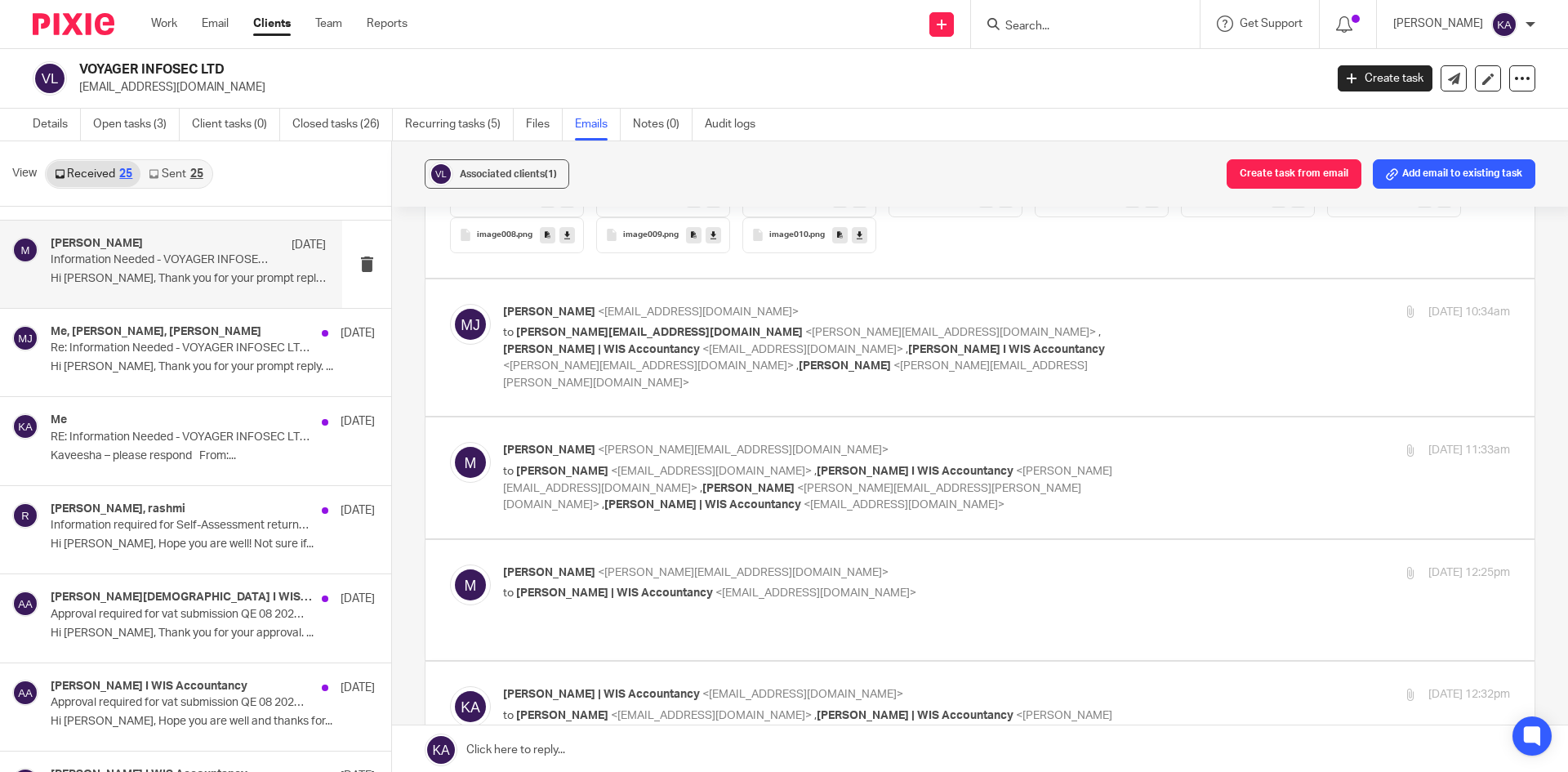
click at [1254, 334] on div "[PERSON_NAME] <[EMAIL_ADDRESS][DOMAIN_NAME]> to [PERSON_NAME][EMAIL_ADDRESS][DO…" at bounding box center [1006, 347] width 1007 height 88
checkbox input "true"
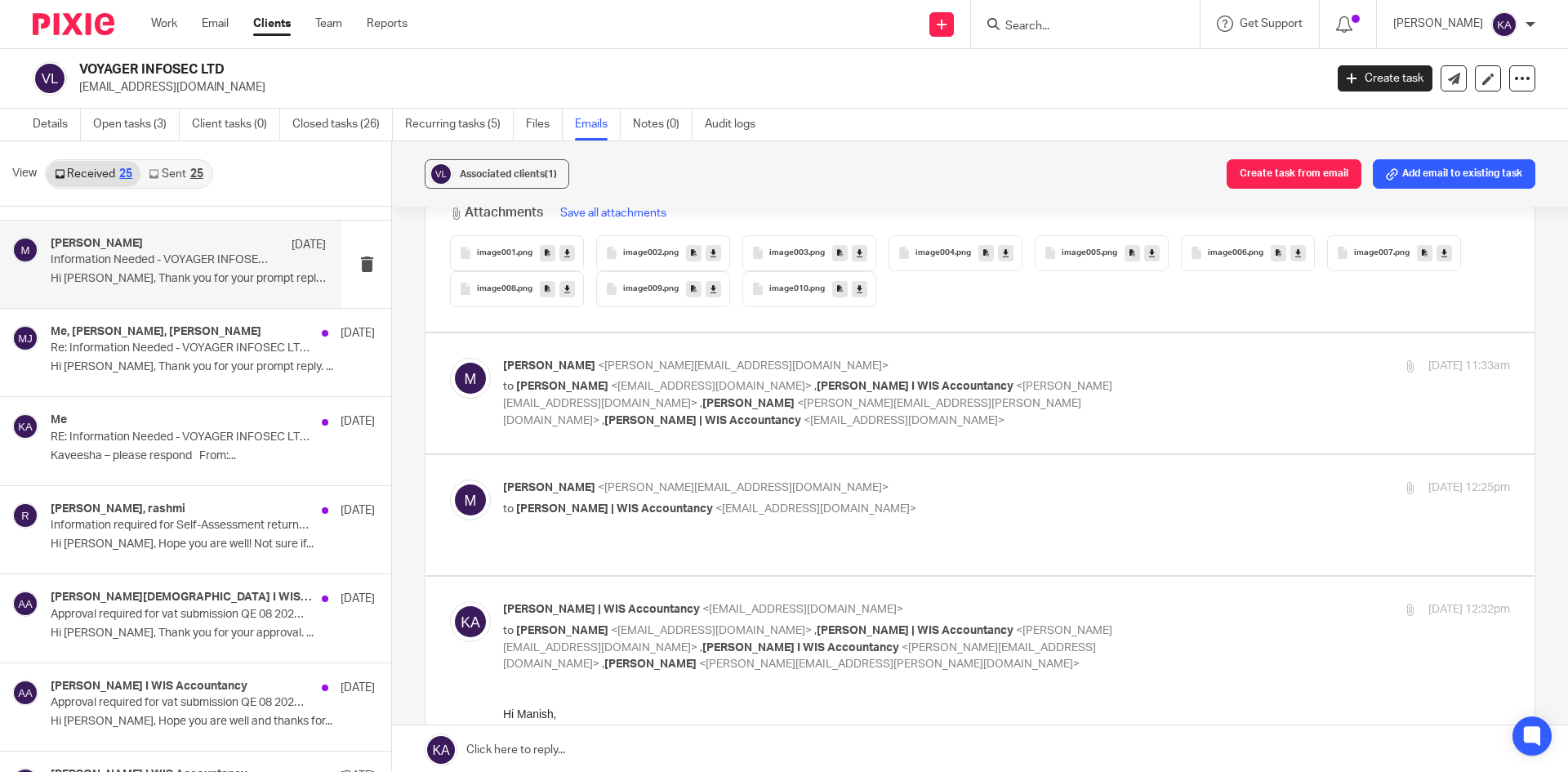
scroll to position [13065, 0]
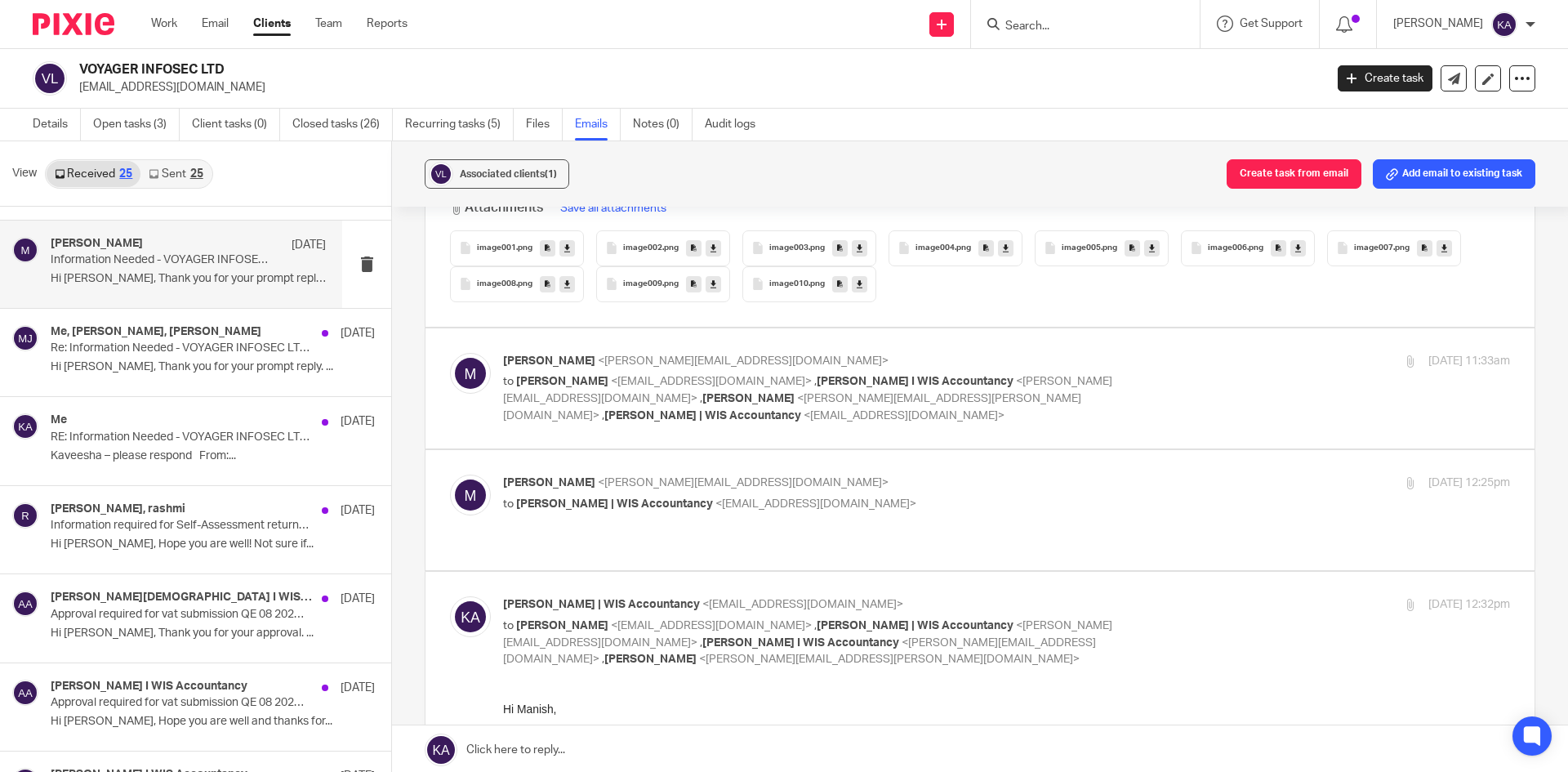
click at [1222, 353] on div "[PERSON_NAME] <[PERSON_NAME][EMAIL_ADDRESS][DOMAIN_NAME]> to [PERSON_NAME] <[EM…" at bounding box center [1006, 388] width 1007 height 71
checkbox input "true"
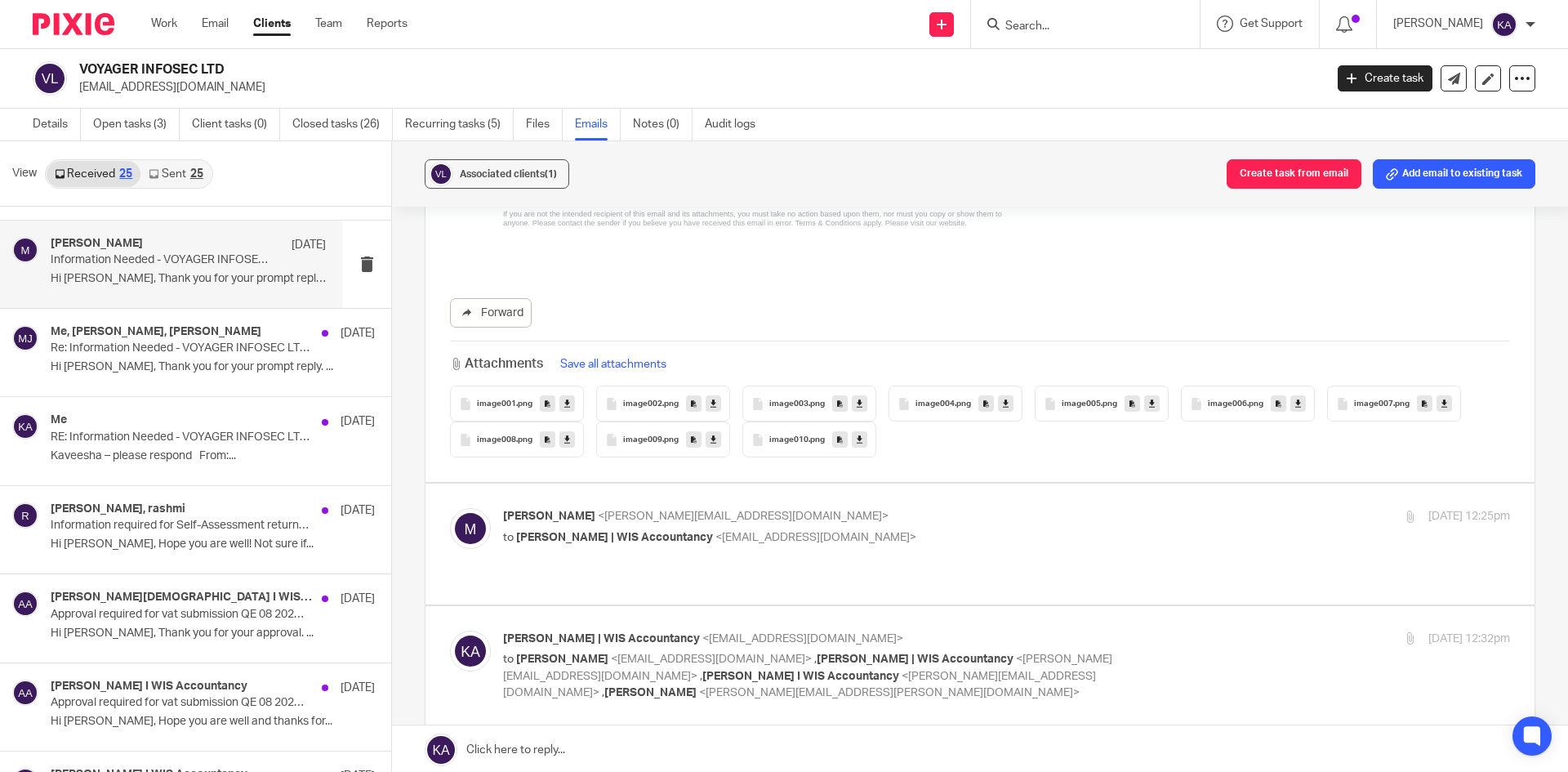
scroll to position [15596, 0]
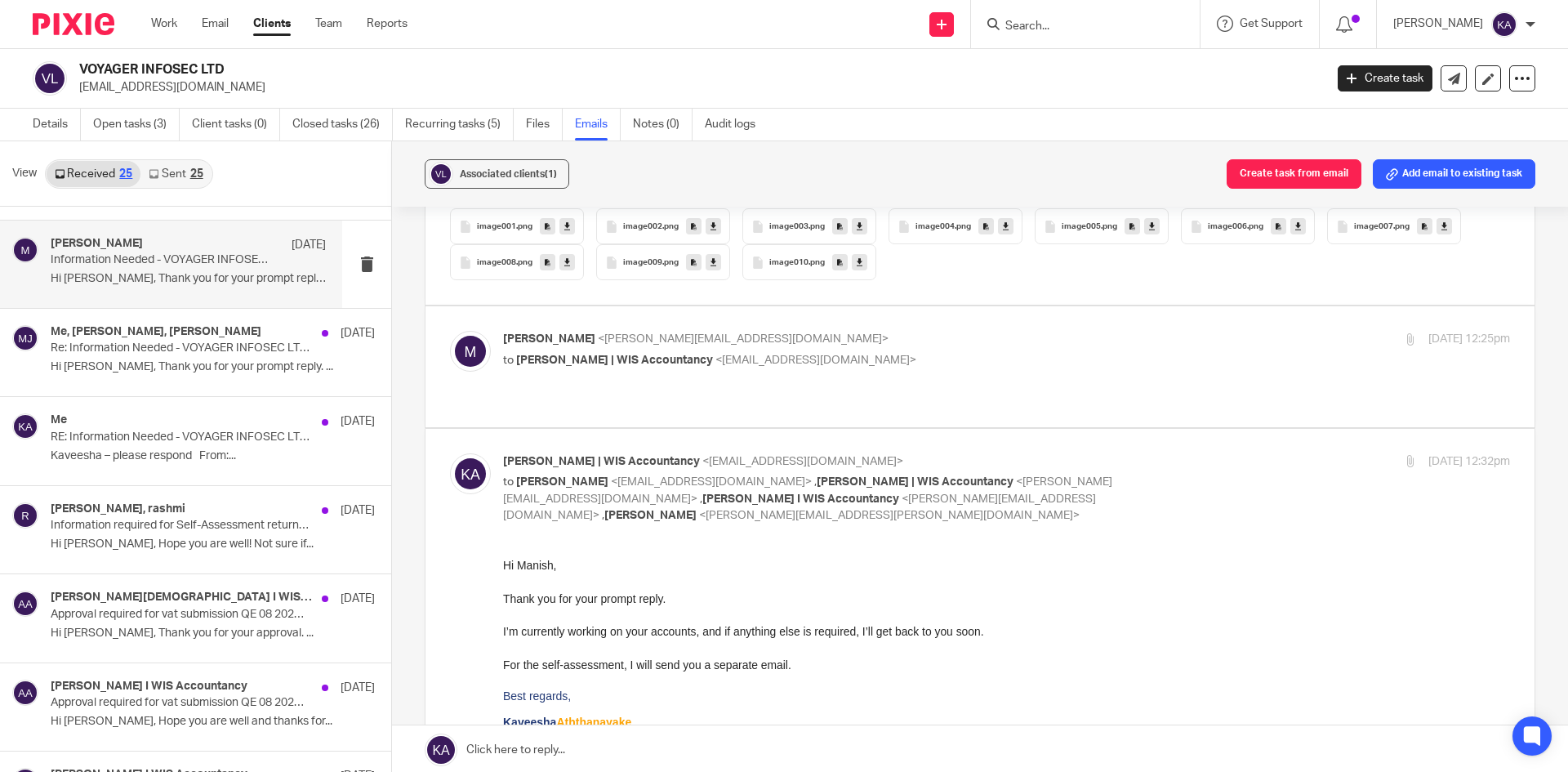
click at [1154, 352] on p "to [PERSON_NAME] | WIS Accountancy <[EMAIL_ADDRESS][DOMAIN_NAME]>" at bounding box center [838, 361] width 671 height 17
checkbox input "true"
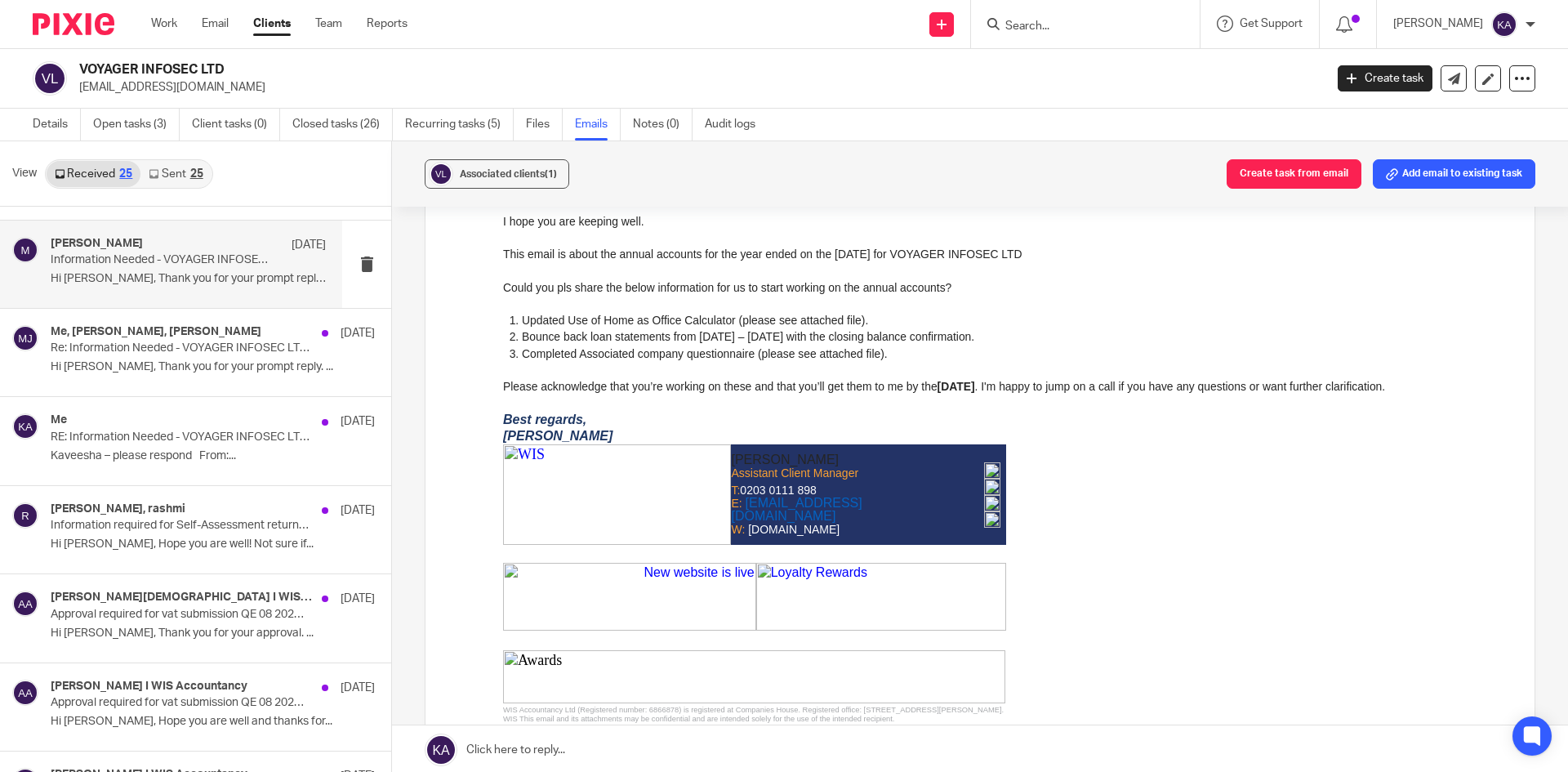
scroll to position [0, 0]
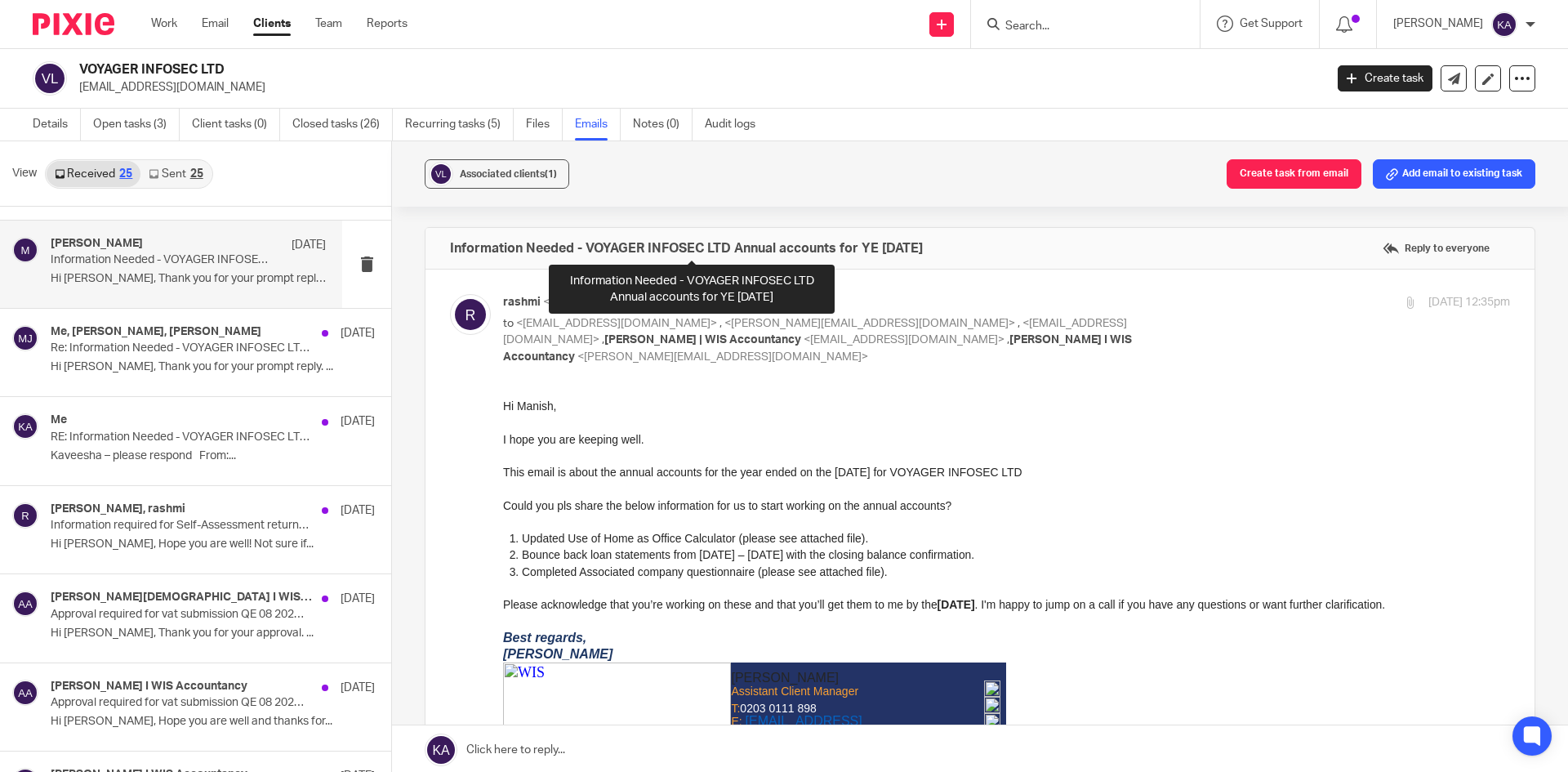
click at [603, 241] on h4 "Information Needed - VOYAGER INFOSEC LTD Annual accounts for YE [DATE]" at bounding box center [686, 247] width 473 height 16
